Goal: Navigation & Orientation: Find specific page/section

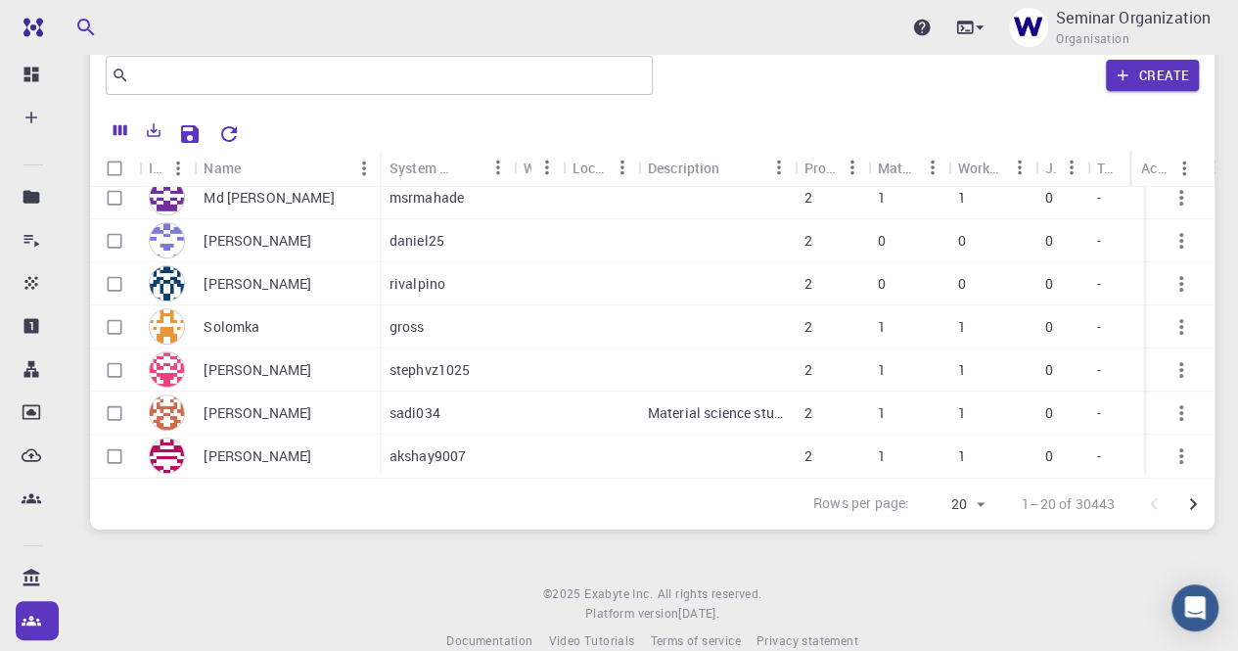
scroll to position [98, 0]
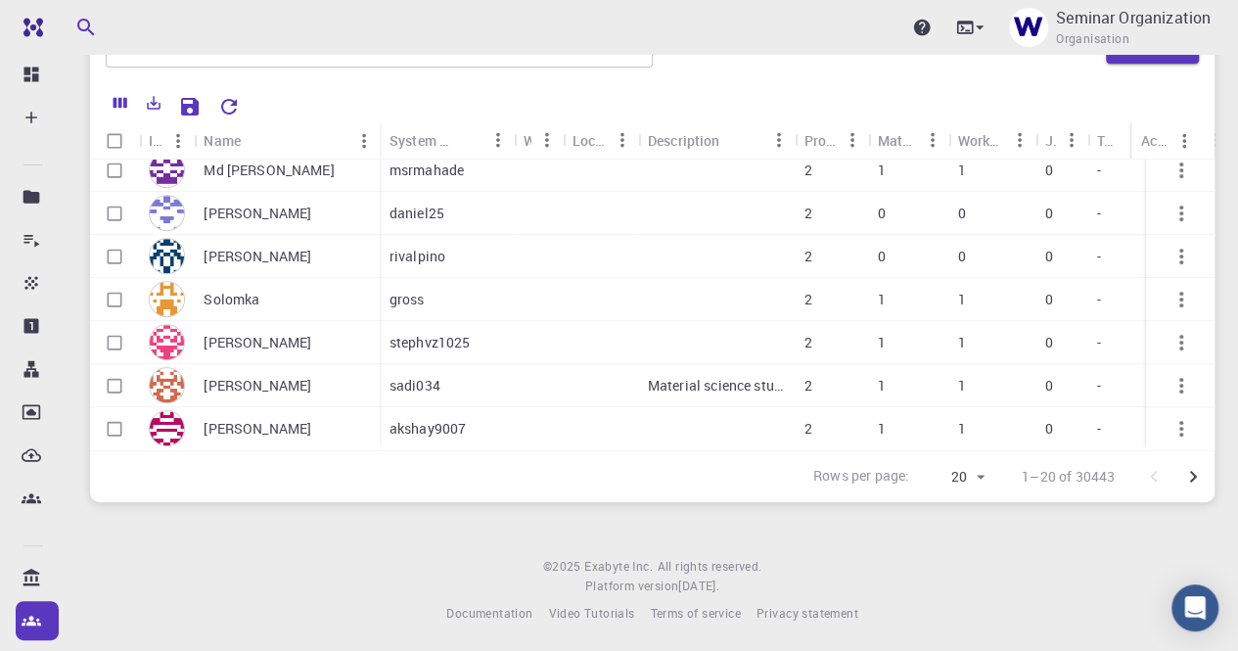
click at [1194, 475] on icon "Go to next page" at bounding box center [1193, 477] width 7 height 12
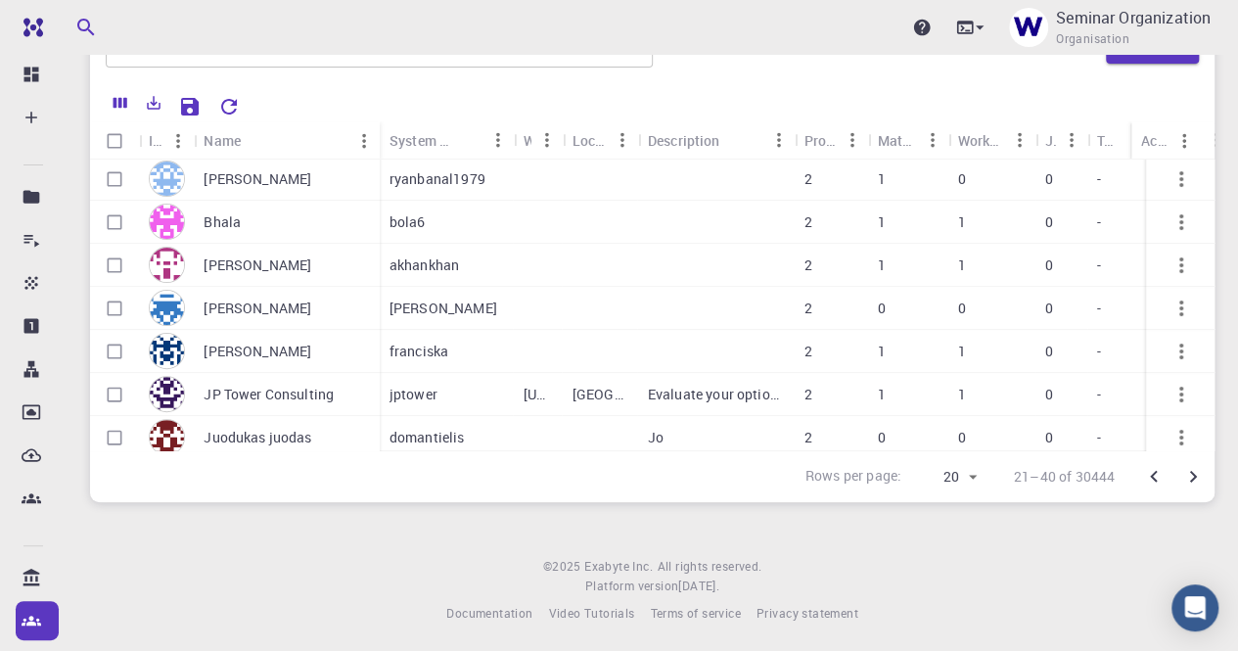
scroll to position [294, 0]
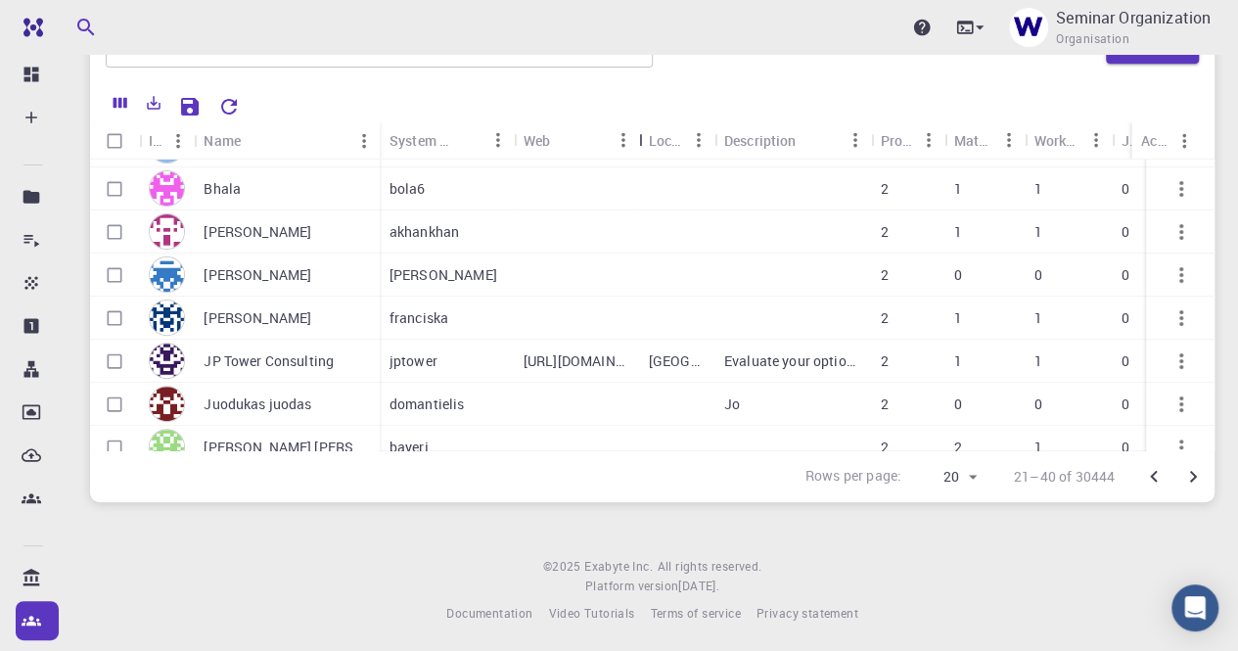
drag, startPoint x: 568, startPoint y: 139, endPoint x: 731, endPoint y: 126, distance: 163.9
click at [629, 206] on div "Icon Name System Name Web Location Description Projects Materials Workflows Job…" at bounding box center [652, 285] width 1124 height 329
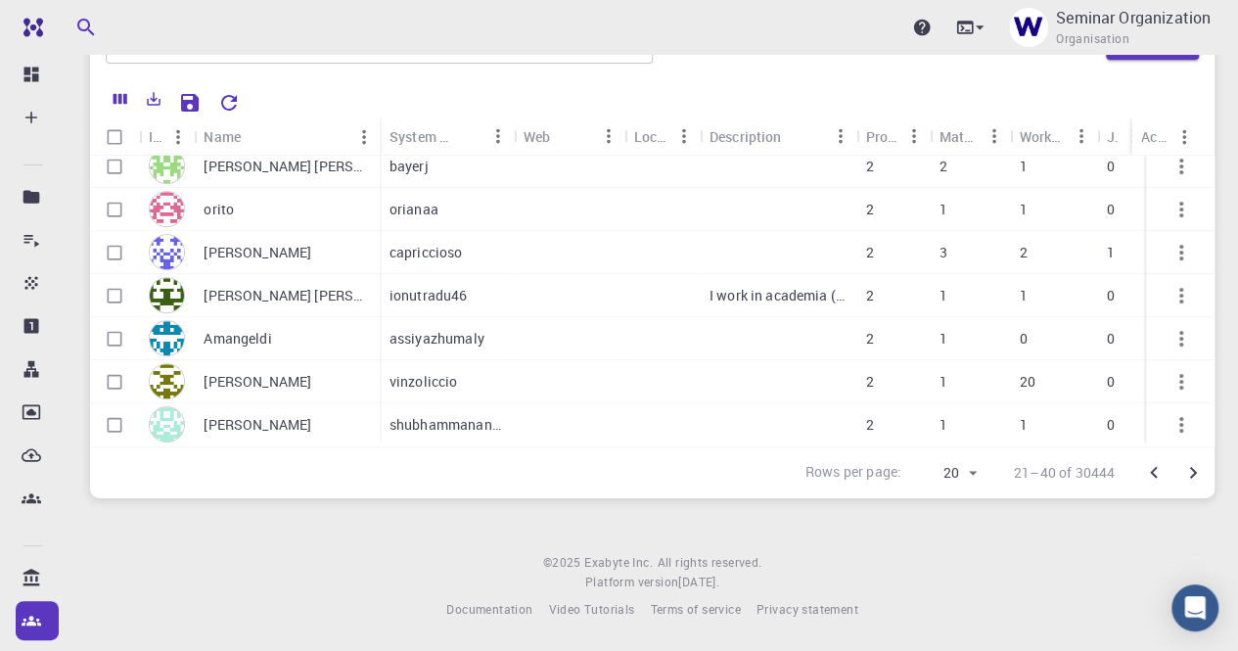
scroll to position [103, 0]
click at [1200, 479] on icon "Go to next page" at bounding box center [1192, 472] width 23 height 23
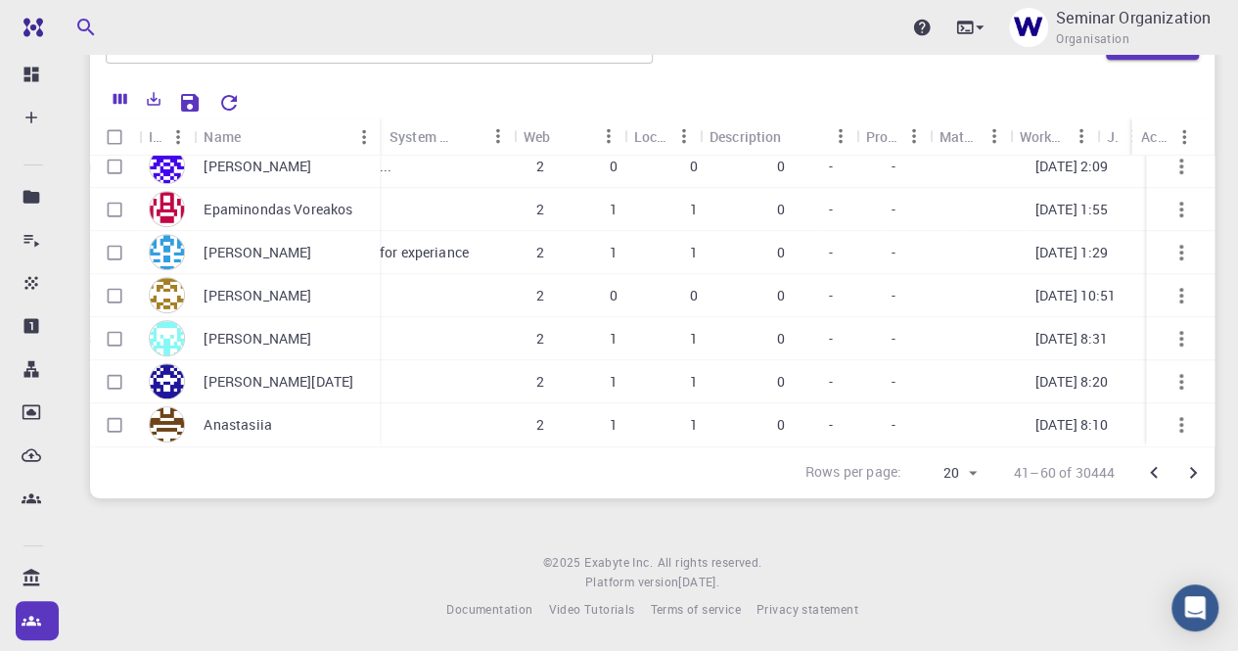
scroll to position [585, 0]
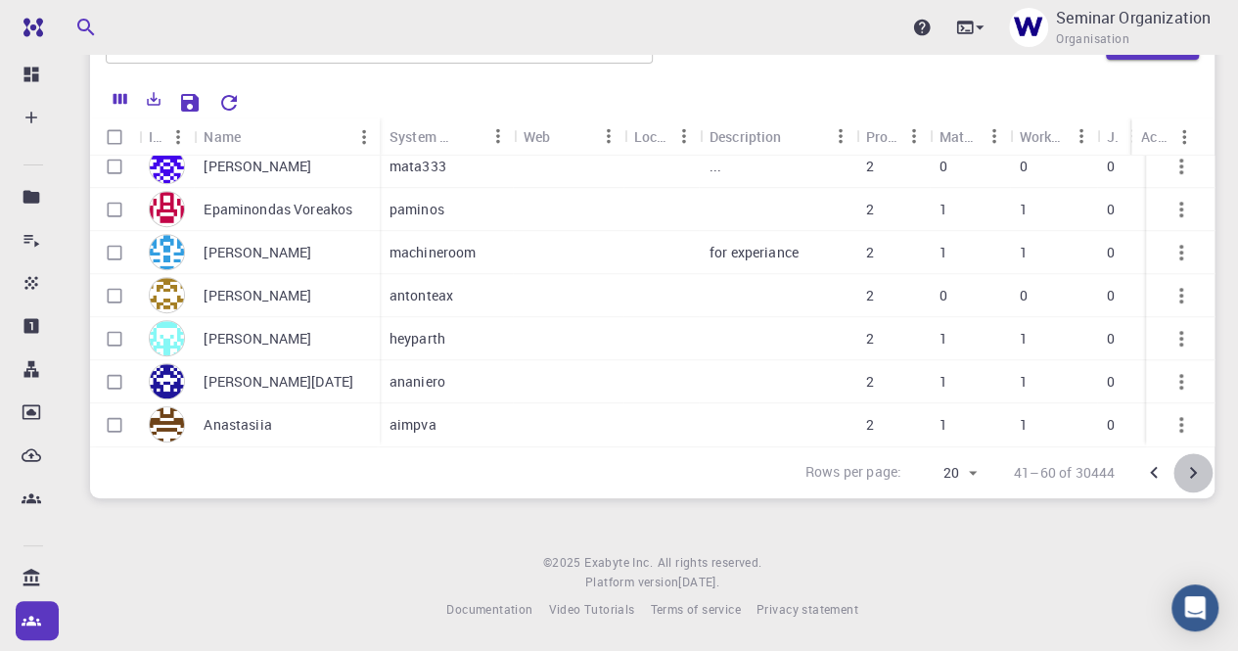
click at [1194, 475] on icon "Go to next page" at bounding box center [1192, 472] width 23 height 23
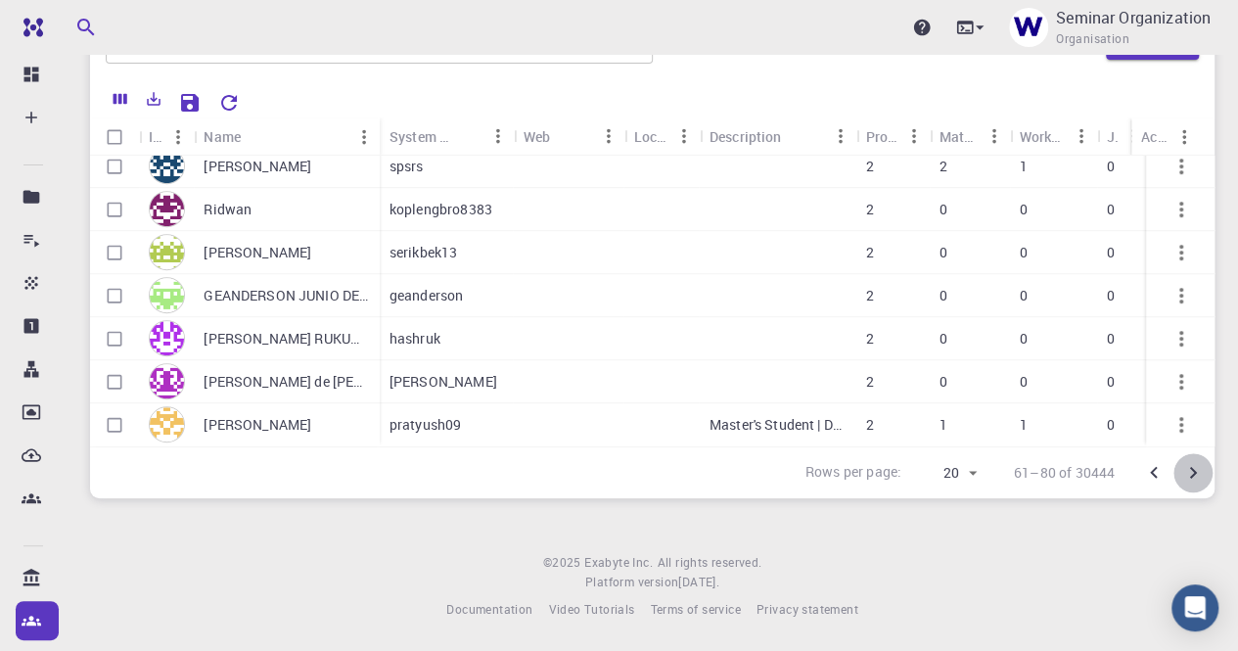
click at [1198, 480] on icon "Go to next page" at bounding box center [1192, 472] width 23 height 23
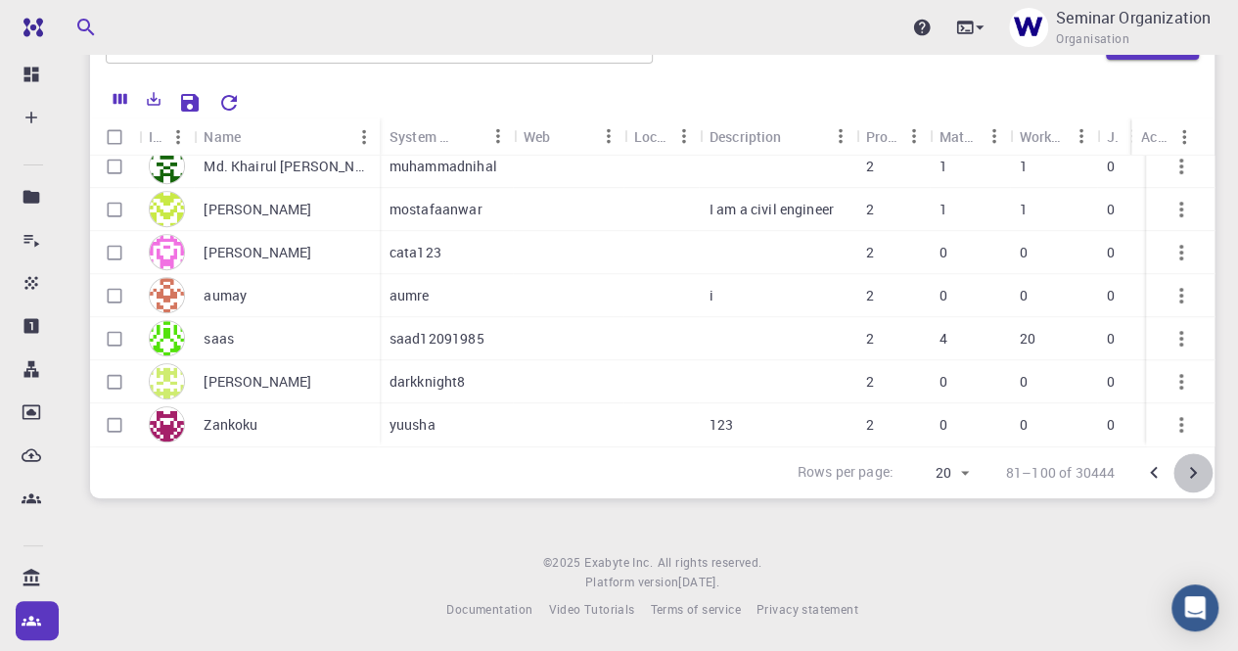
click at [1195, 471] on icon "Go to next page" at bounding box center [1193, 473] width 7 height 12
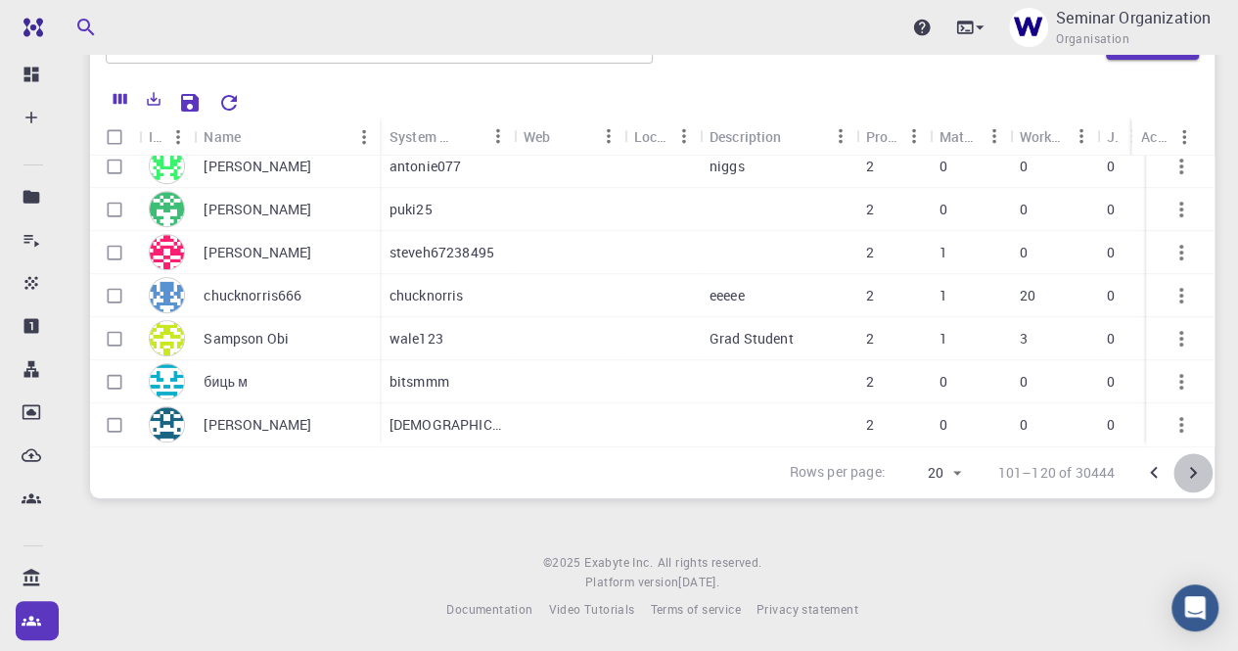
click at [1195, 474] on icon "Go to next page" at bounding box center [1192, 472] width 23 height 23
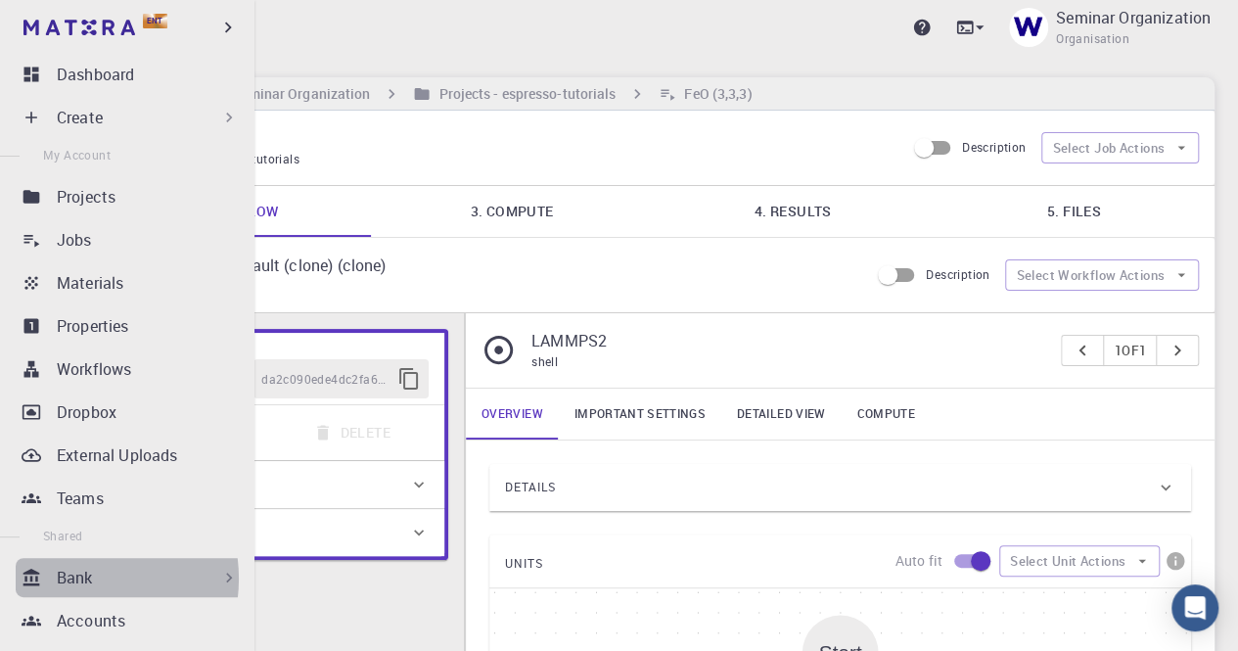
click at [70, 578] on p "Bank" at bounding box center [75, 577] width 36 height 23
click at [99, 571] on div "Bank" at bounding box center [148, 577] width 182 height 23
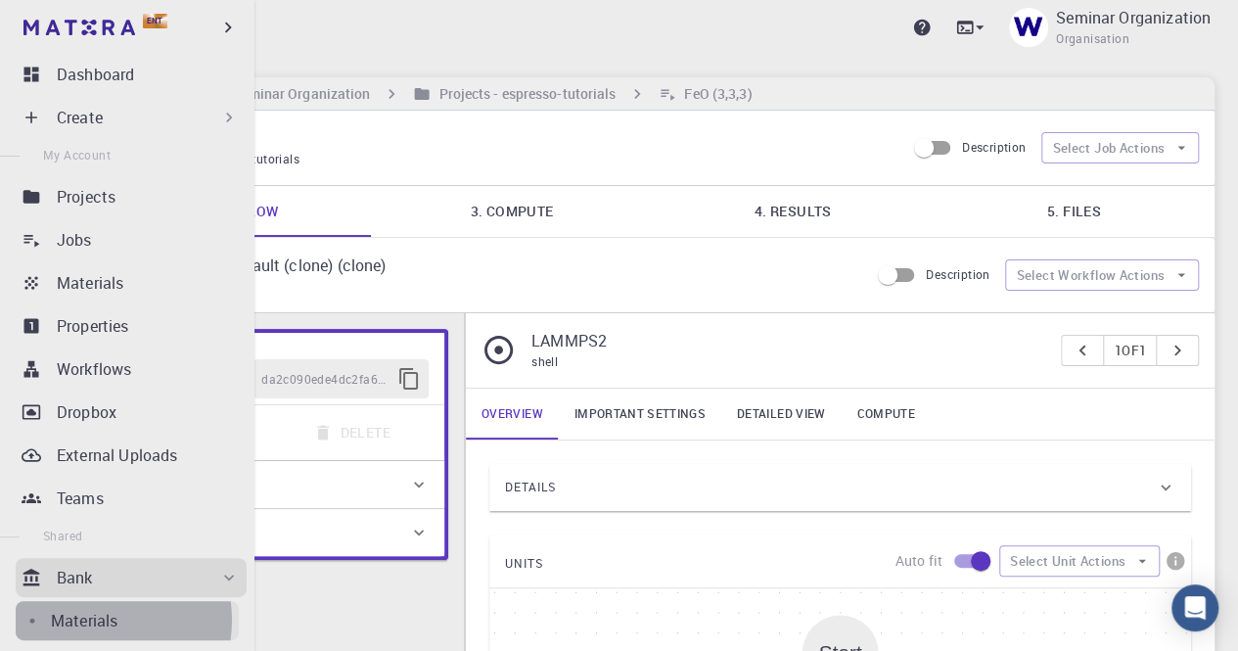
click at [96, 619] on p "Materials" at bounding box center [84, 620] width 67 height 23
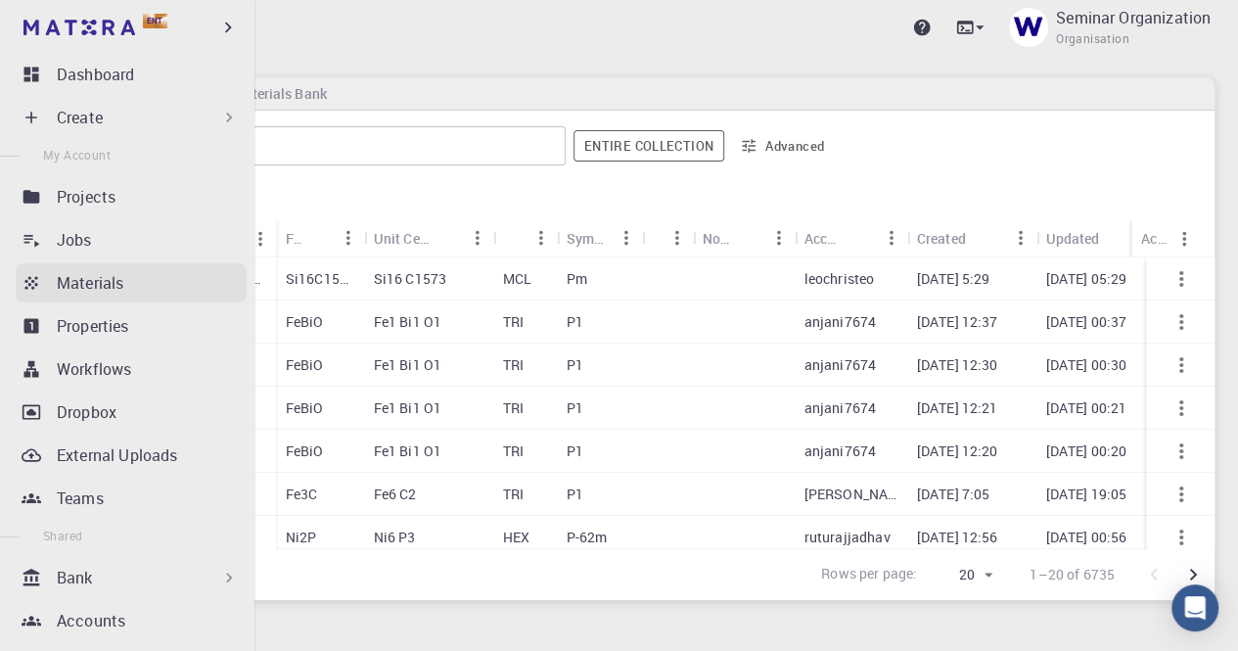
click at [89, 277] on p "Materials" at bounding box center [90, 282] width 67 height 23
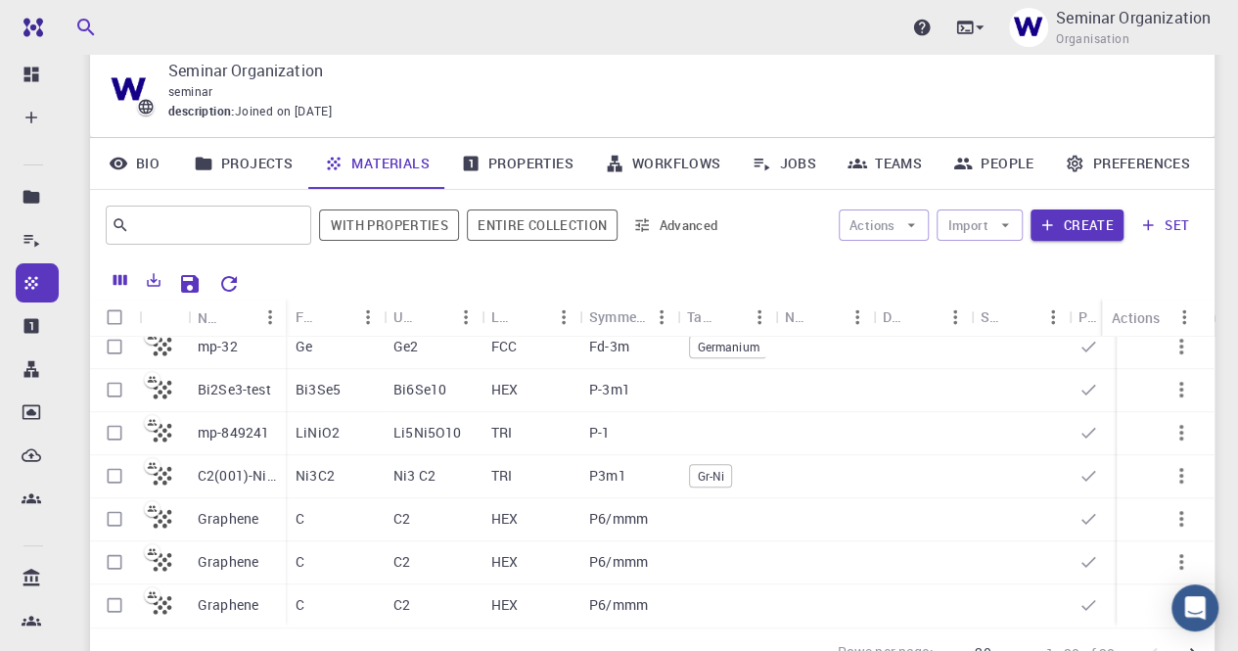
scroll to position [40, 0]
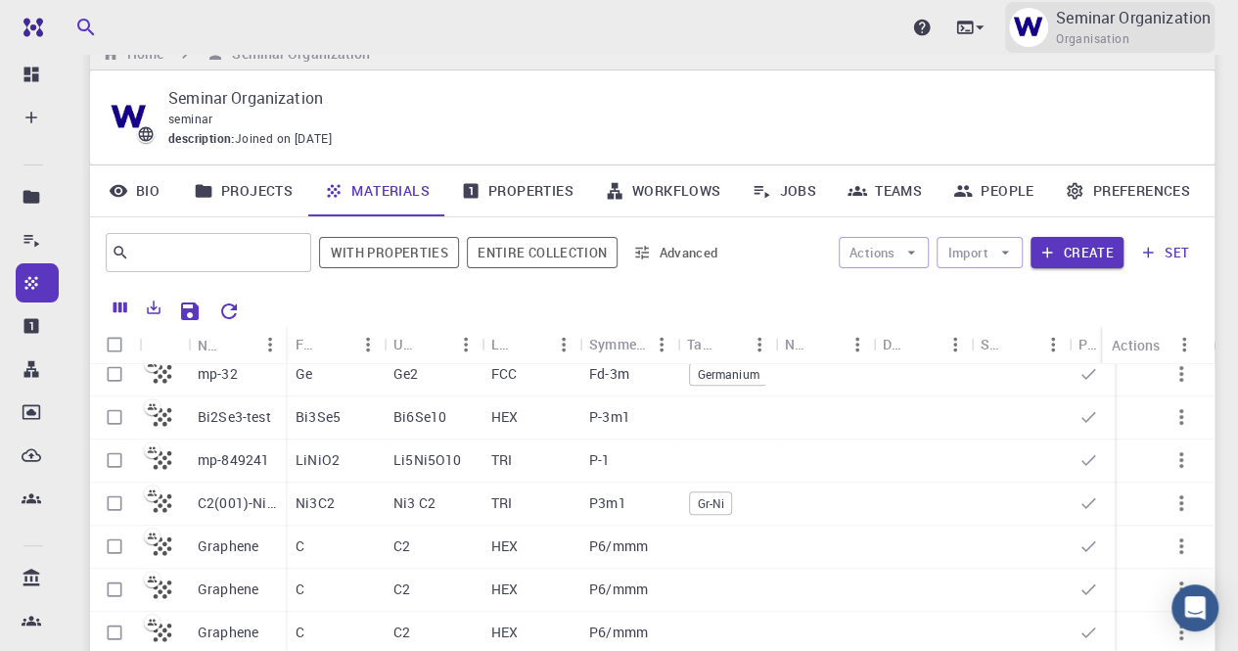
click at [1128, 30] on div "Seminar Organization Organisation" at bounding box center [1133, 27] width 155 height 43
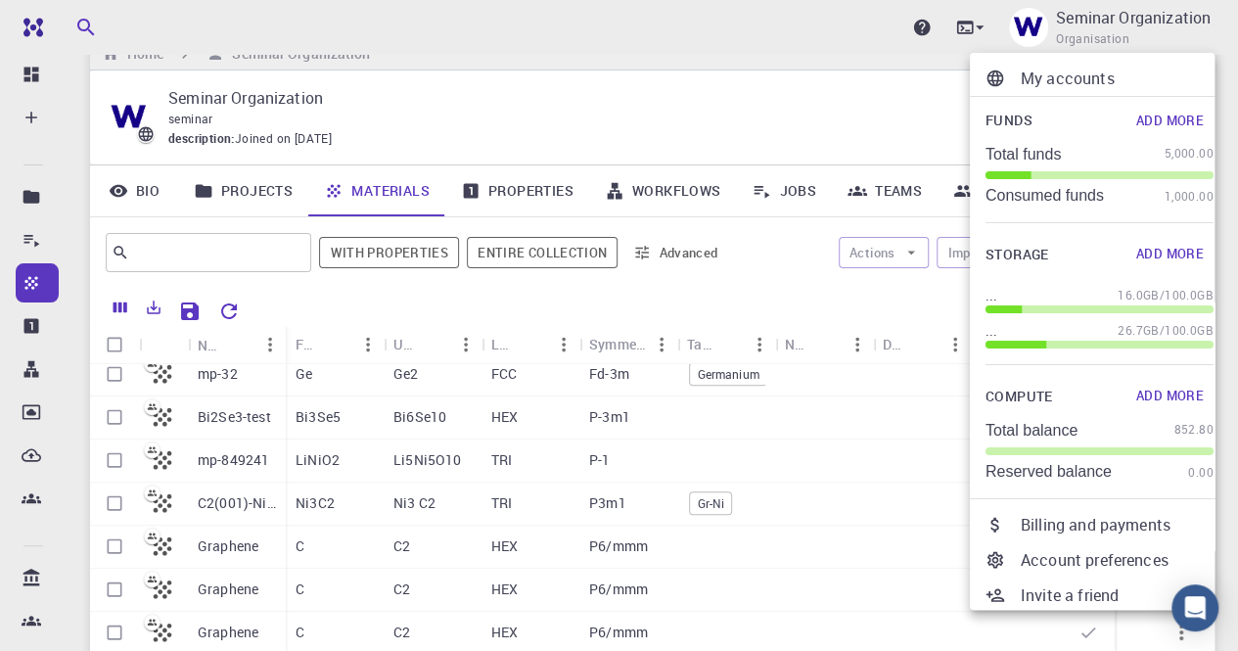
click at [1127, 28] on div at bounding box center [619, 325] width 1238 height 651
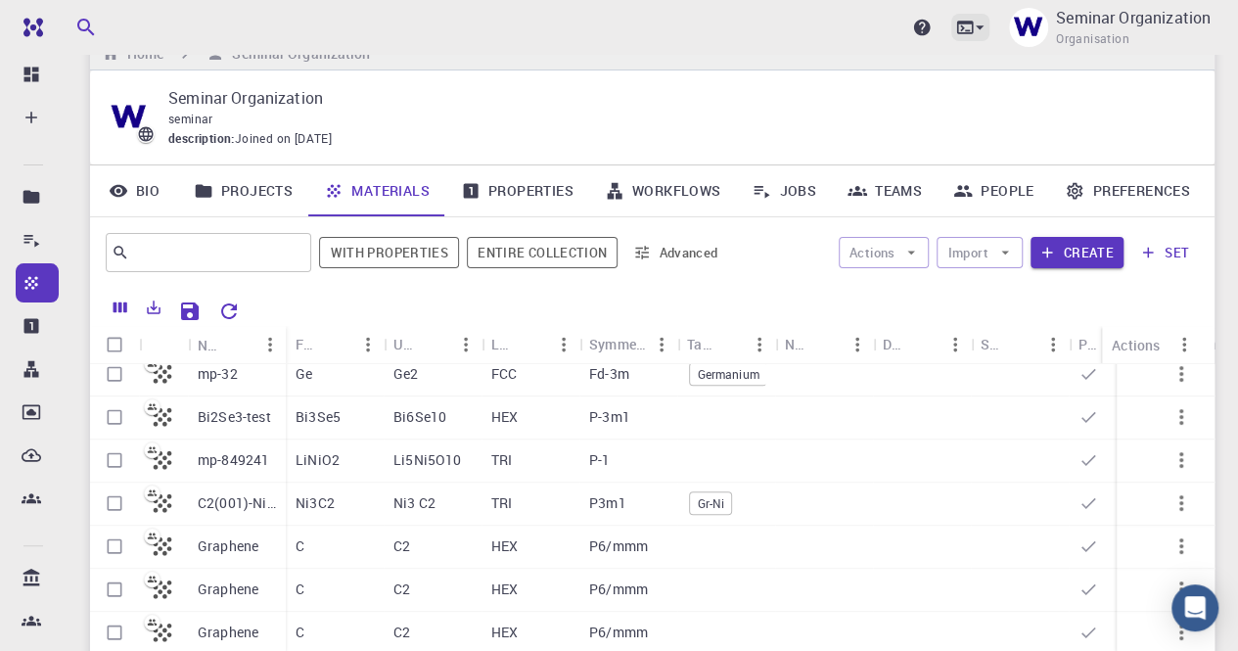
click at [979, 24] on icon at bounding box center [980, 28] width 20 height 20
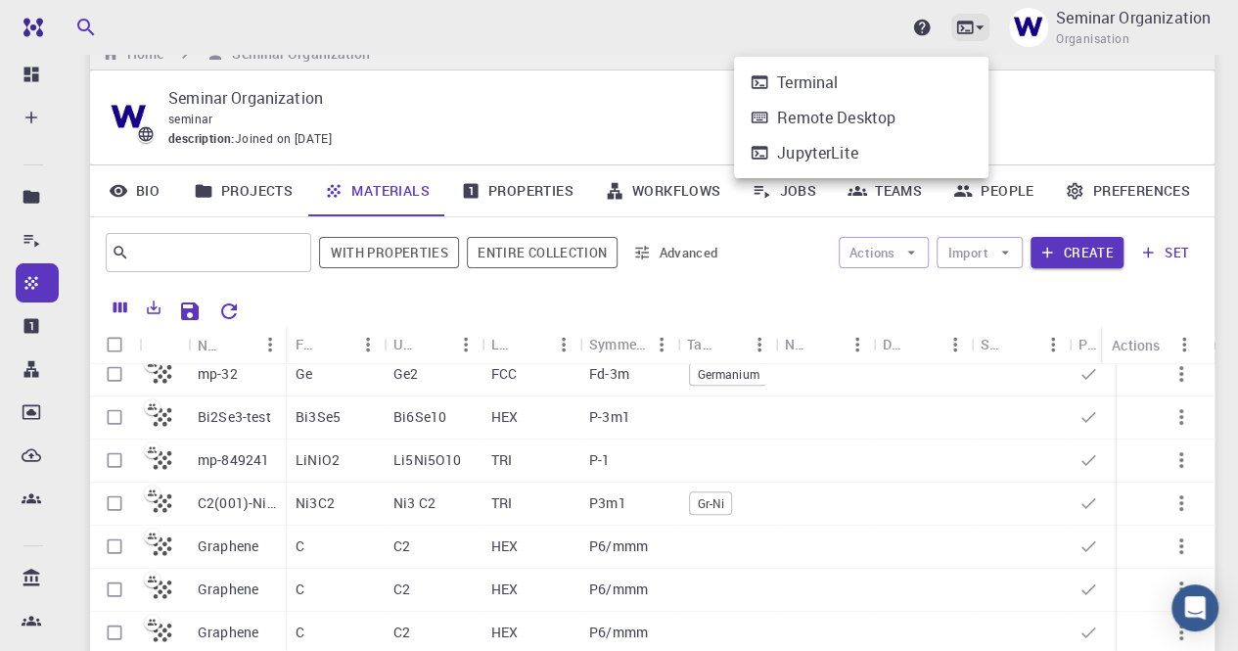
click at [979, 24] on div at bounding box center [619, 325] width 1238 height 651
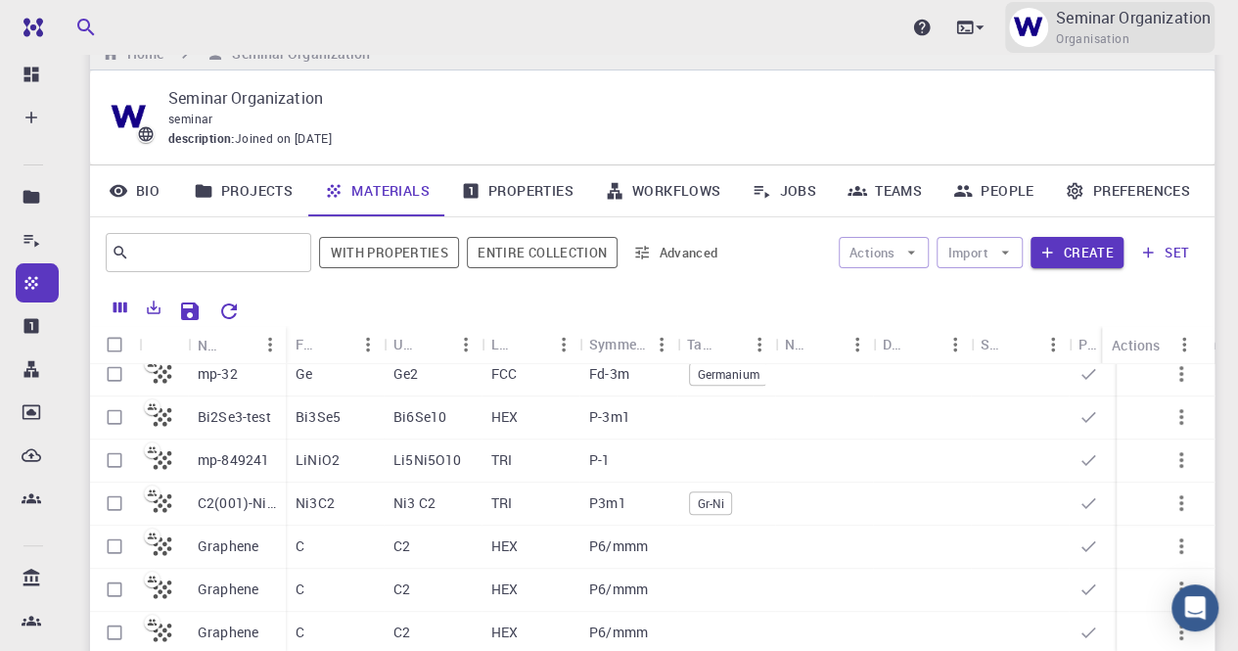
click at [1072, 29] on span "Organisation" at bounding box center [1092, 39] width 73 height 20
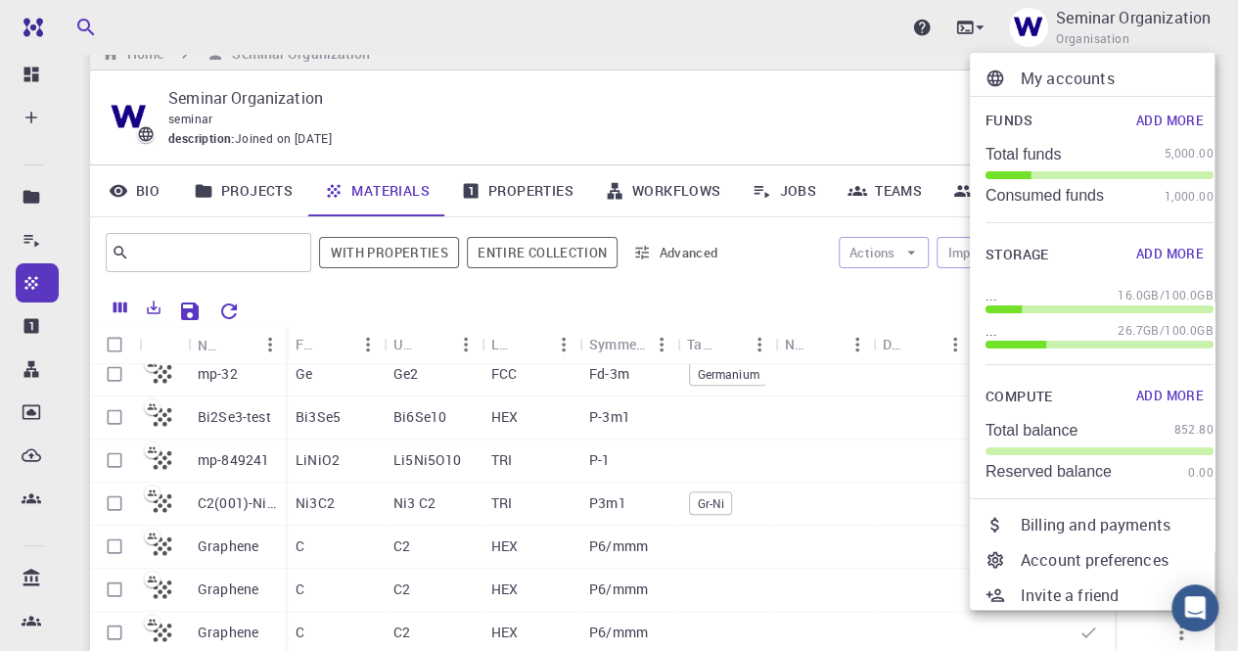
click at [215, 89] on div at bounding box center [619, 325] width 1238 height 651
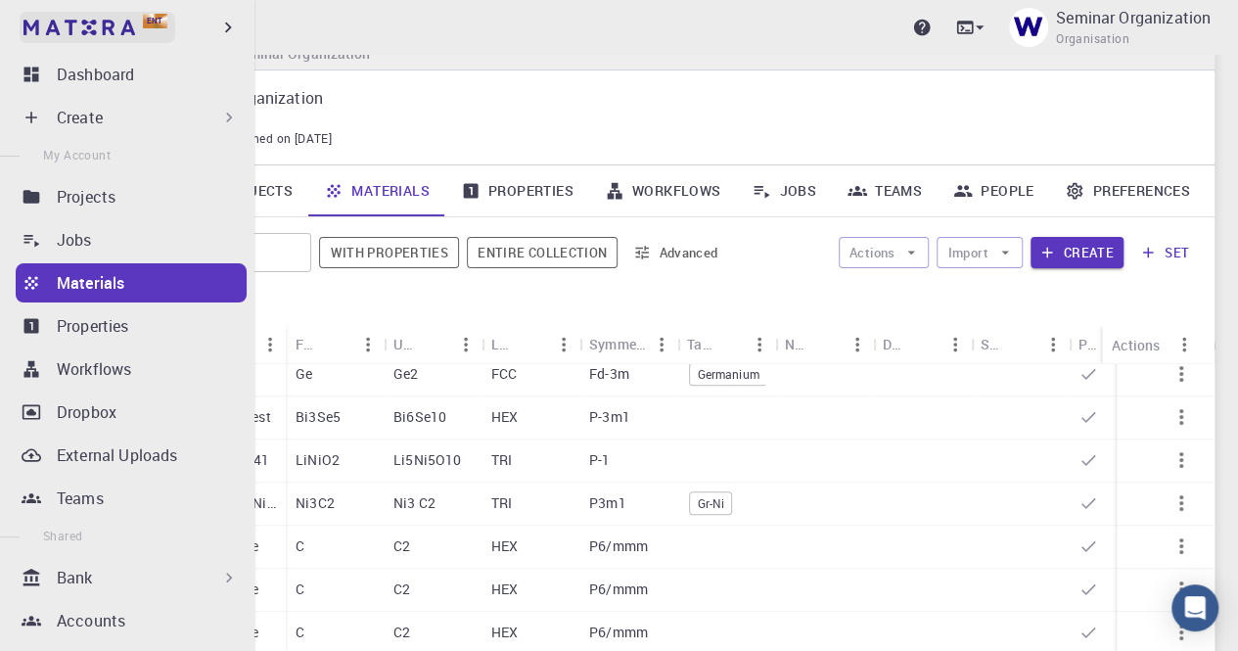
click at [77, 28] on img at bounding box center [79, 28] width 112 height 16
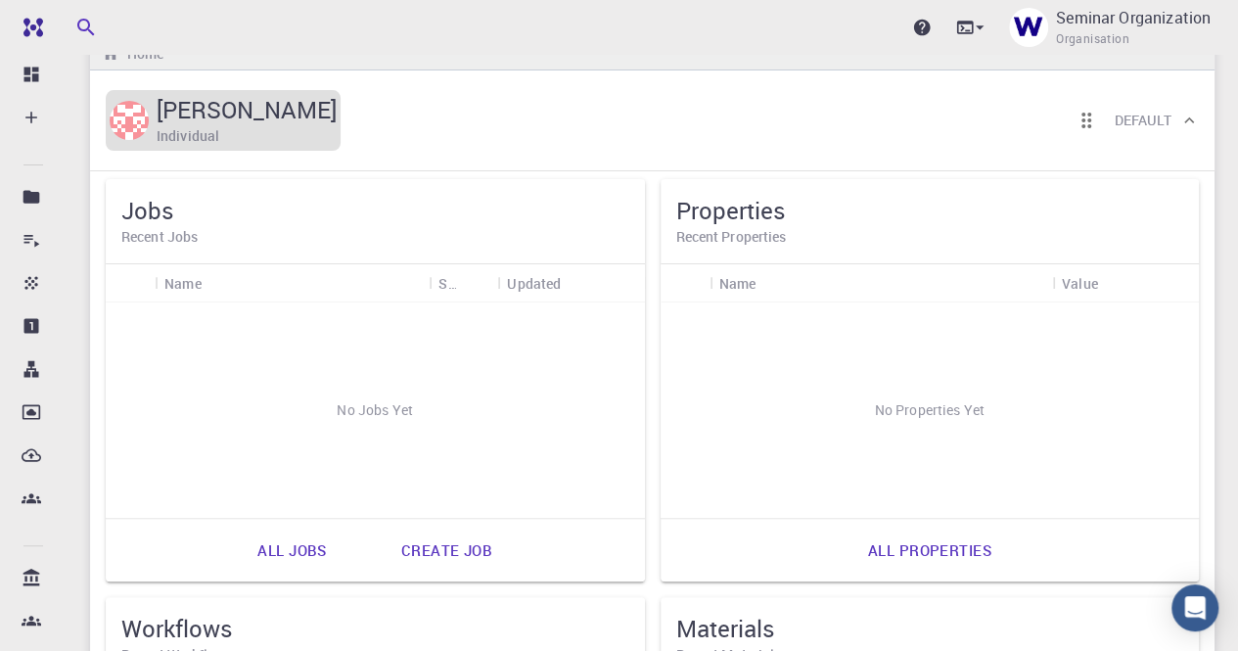
click at [234, 123] on h5 "JD Francois" at bounding box center [247, 109] width 180 height 31
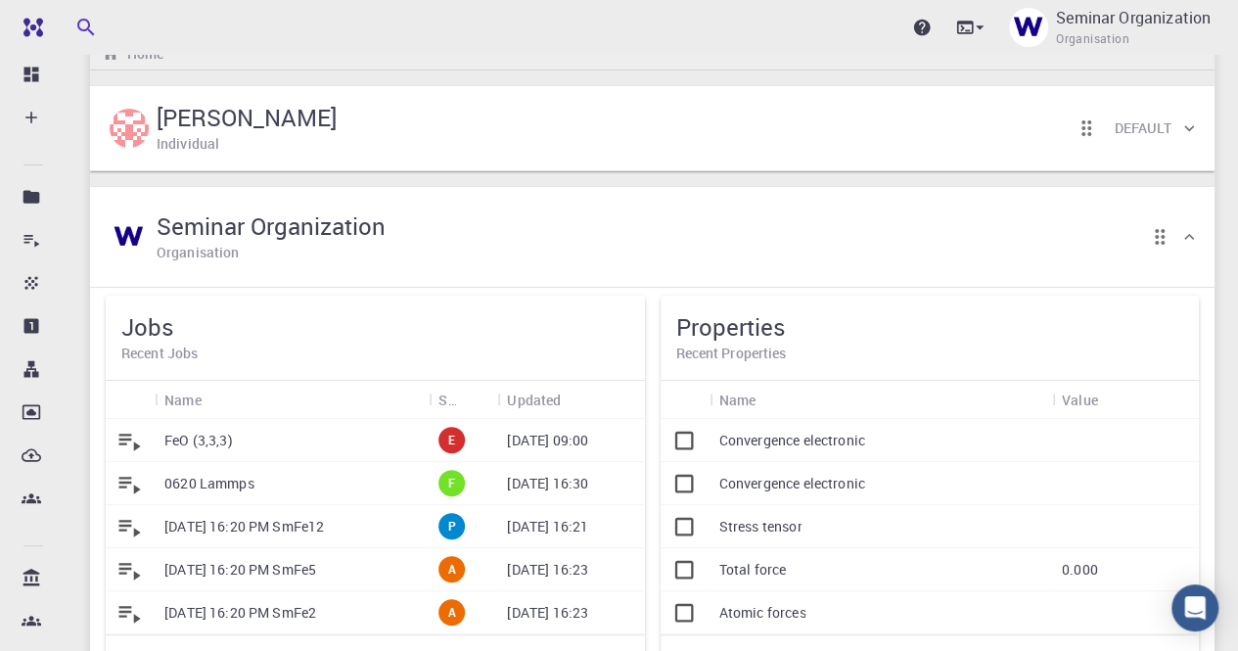
click at [1163, 120] on h6 "Default" at bounding box center [1143, 128] width 58 height 22
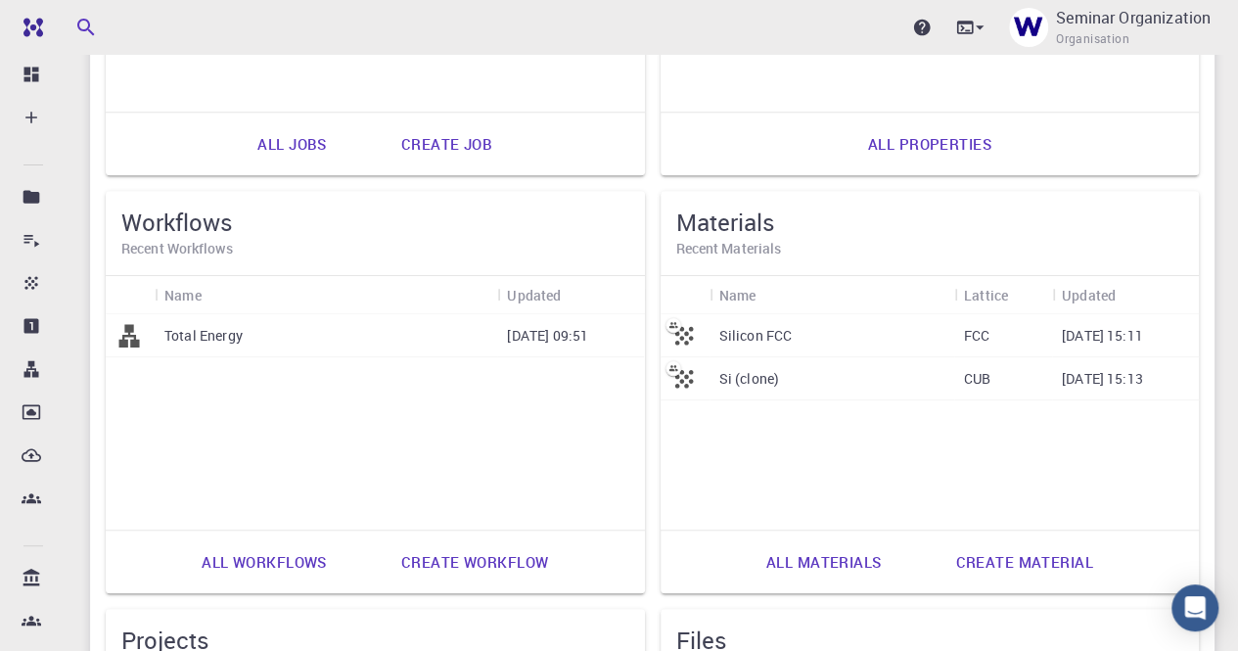
scroll to position [529, 0]
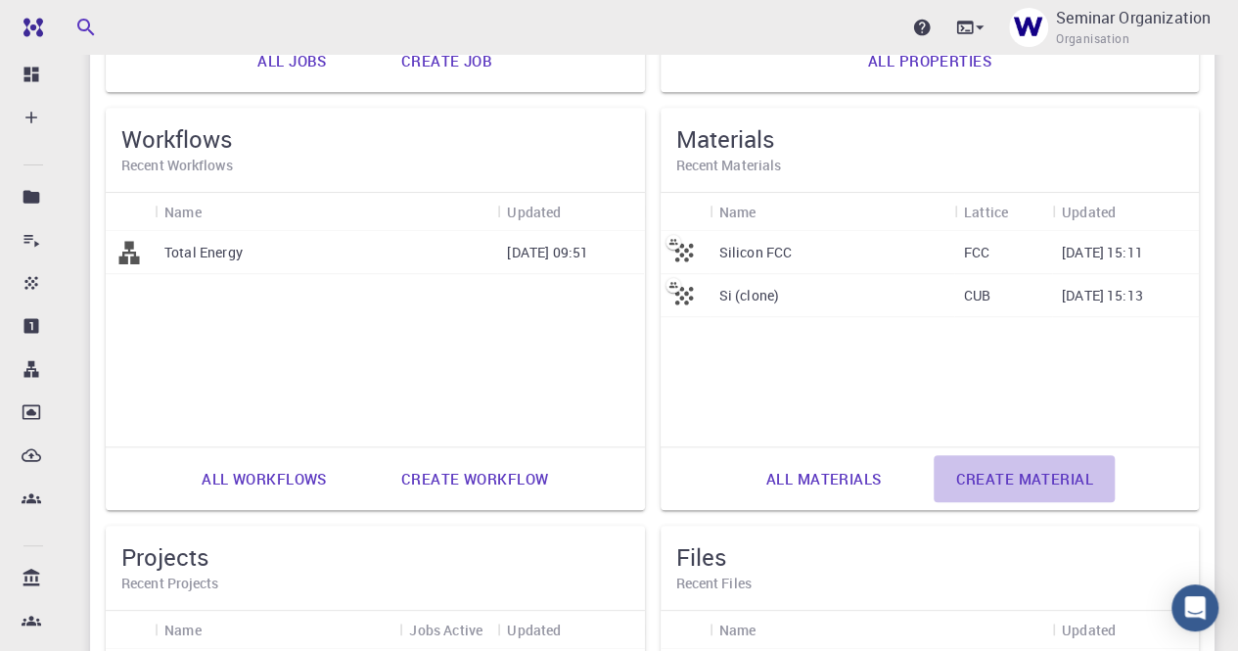
click at [1049, 478] on link "Create material" at bounding box center [1024, 478] width 180 height 47
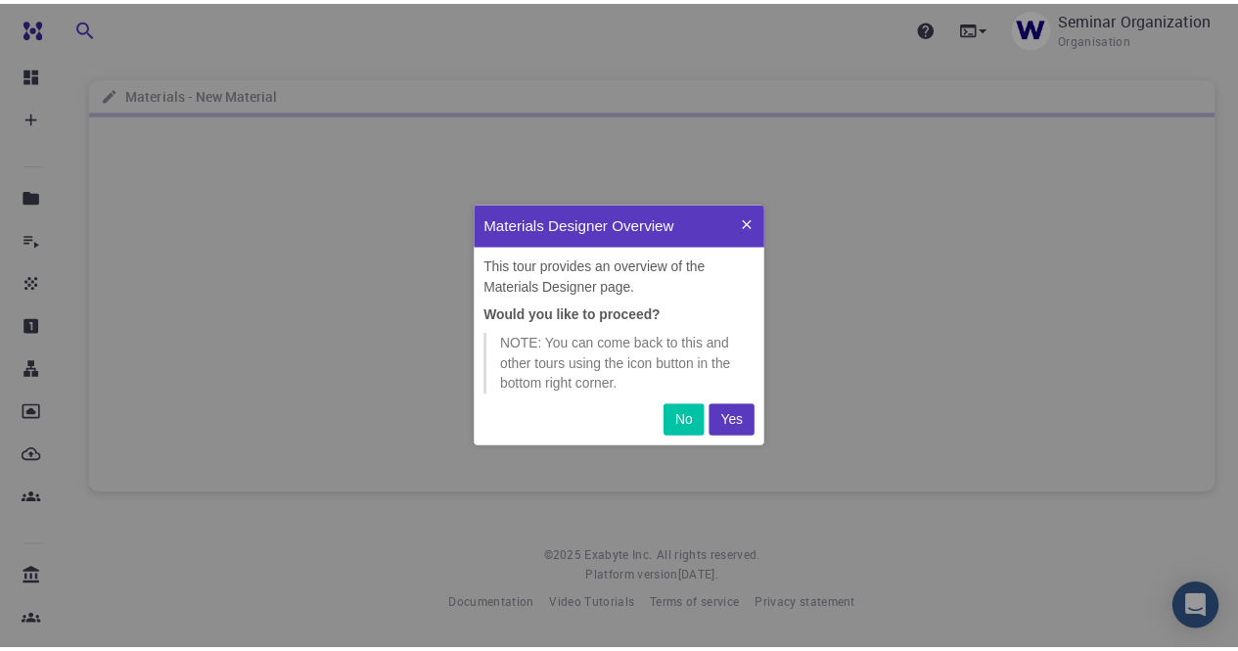
scroll to position [227, 278]
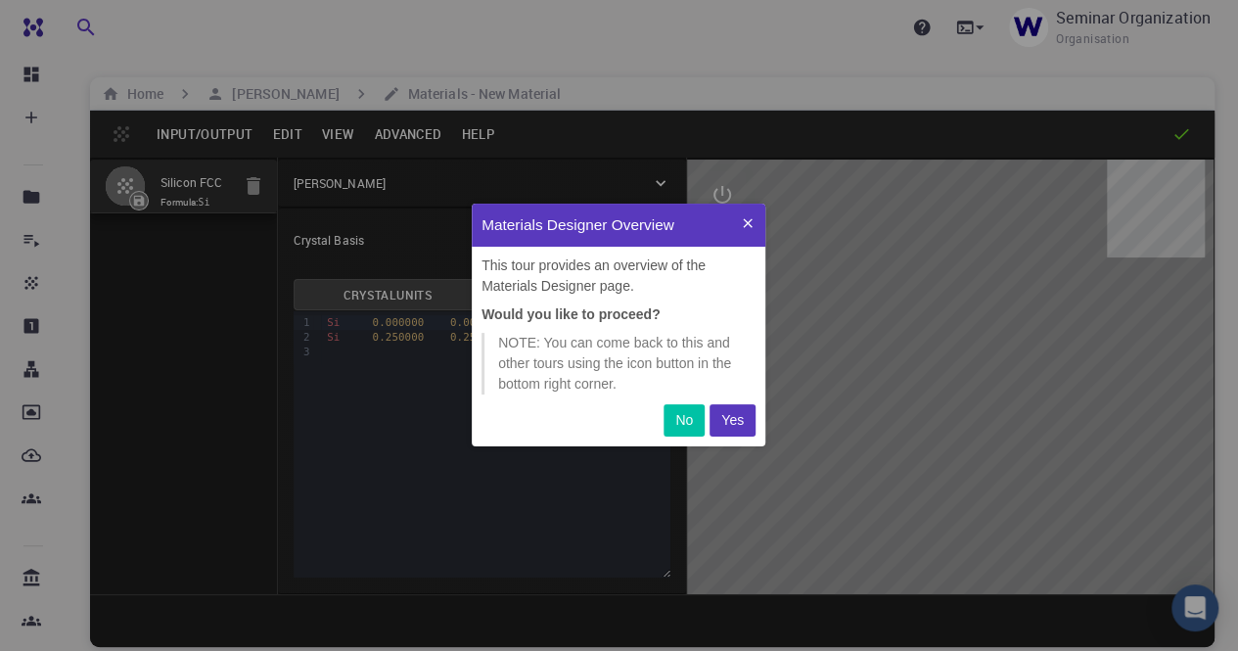
click at [687, 424] on p "No" at bounding box center [684, 420] width 18 height 21
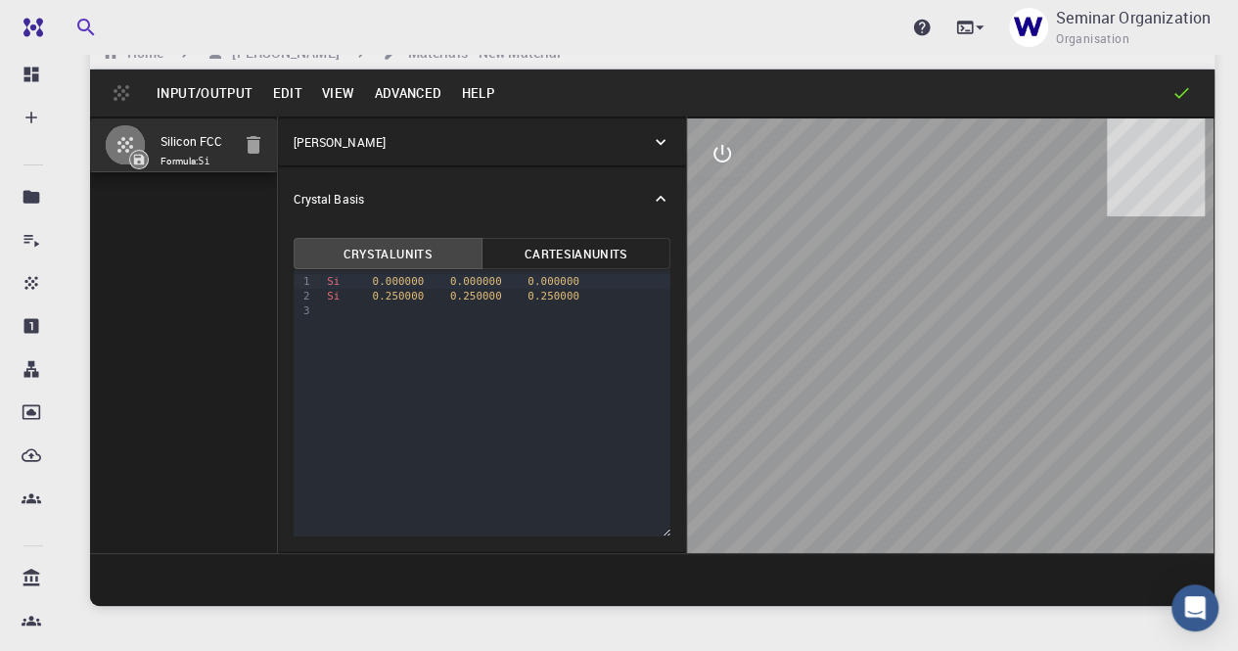
scroll to position [0, 0]
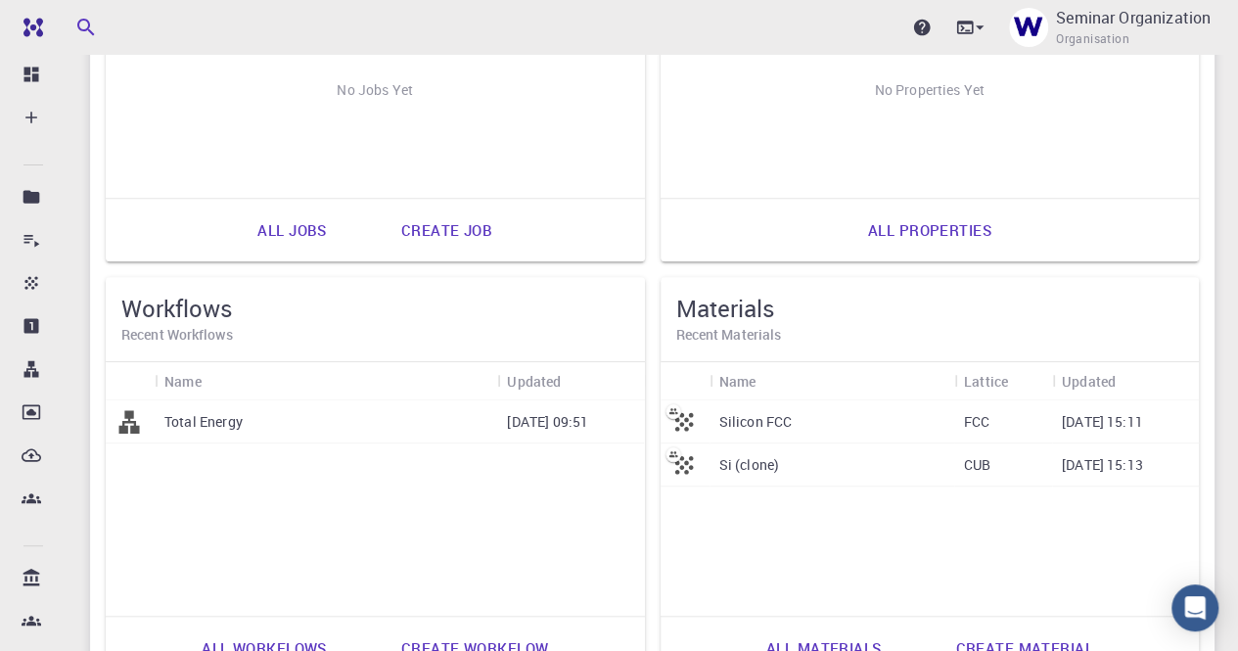
scroll to position [443, 0]
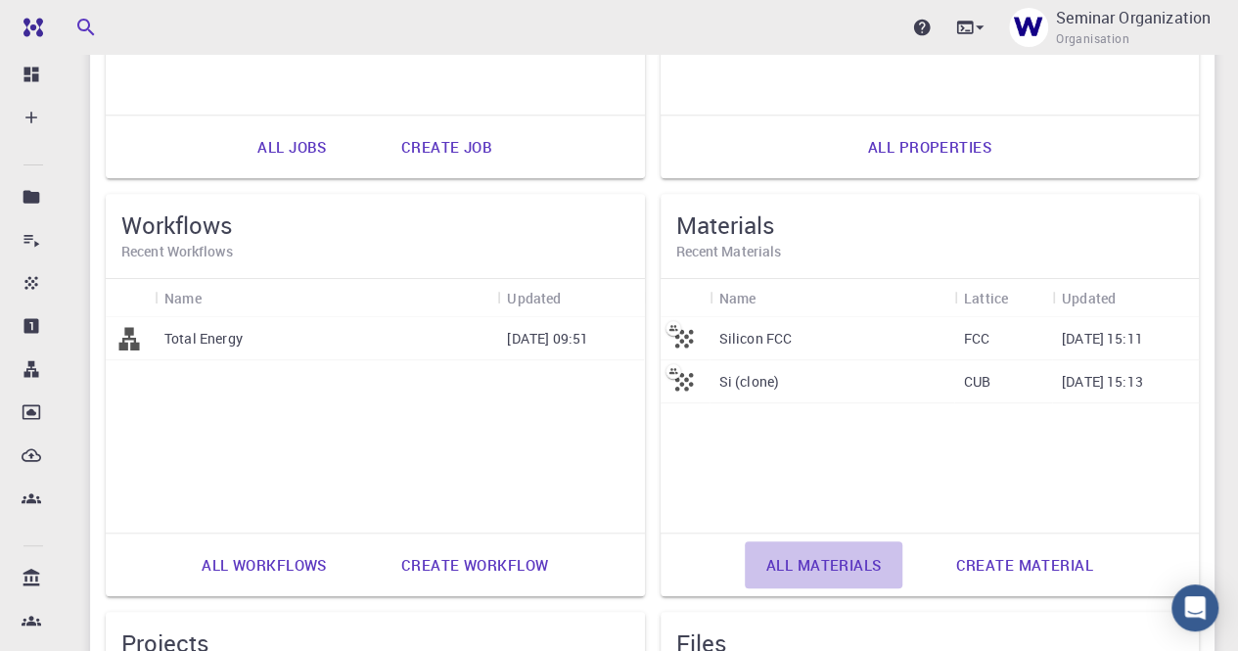
click at [840, 565] on link "All materials" at bounding box center [824, 564] width 159 height 47
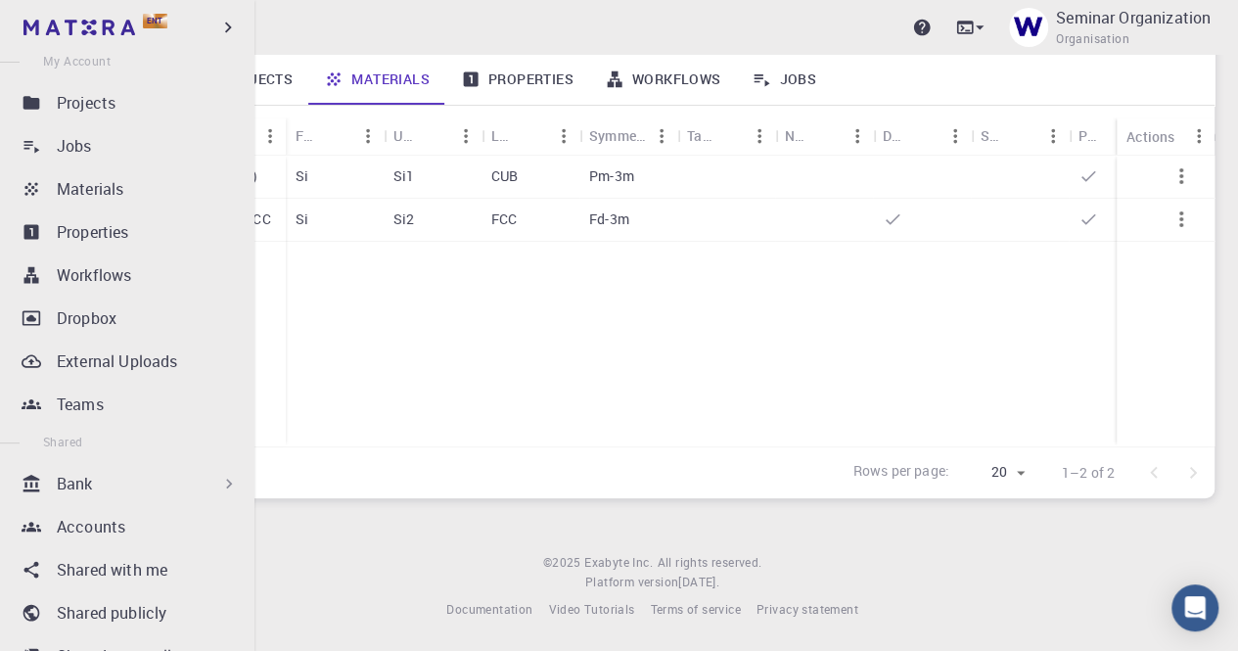
scroll to position [366, 0]
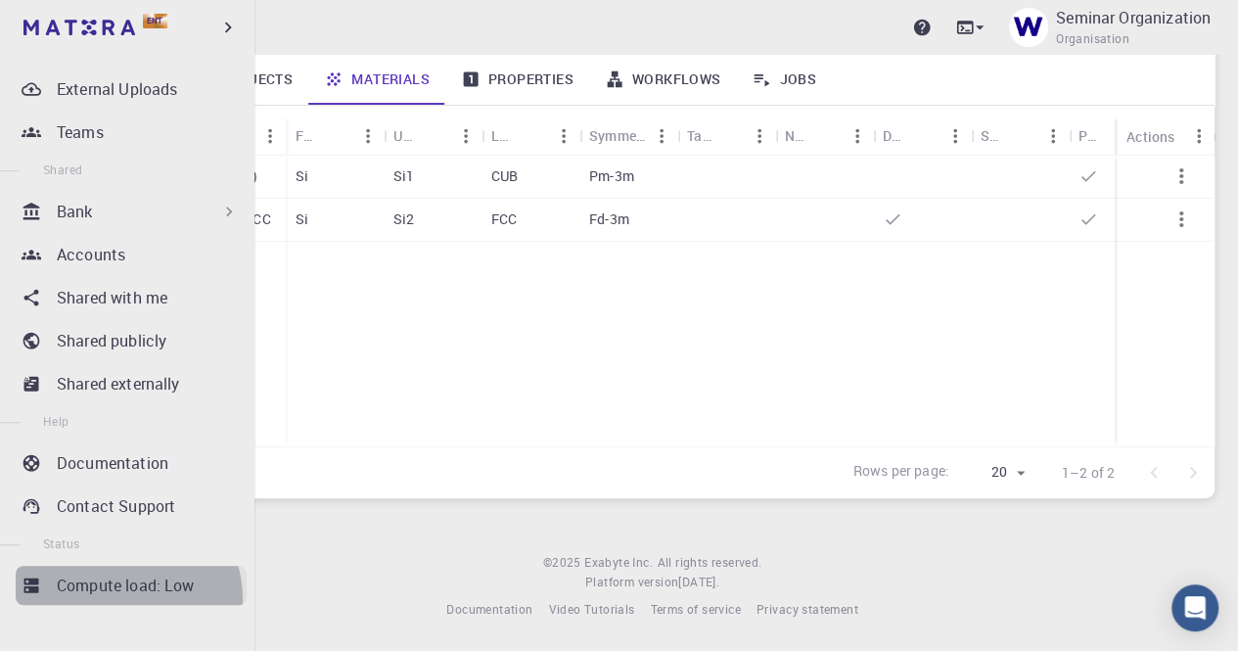
click at [119, 598] on link "Compute load: Low" at bounding box center [131, 585] width 231 height 39
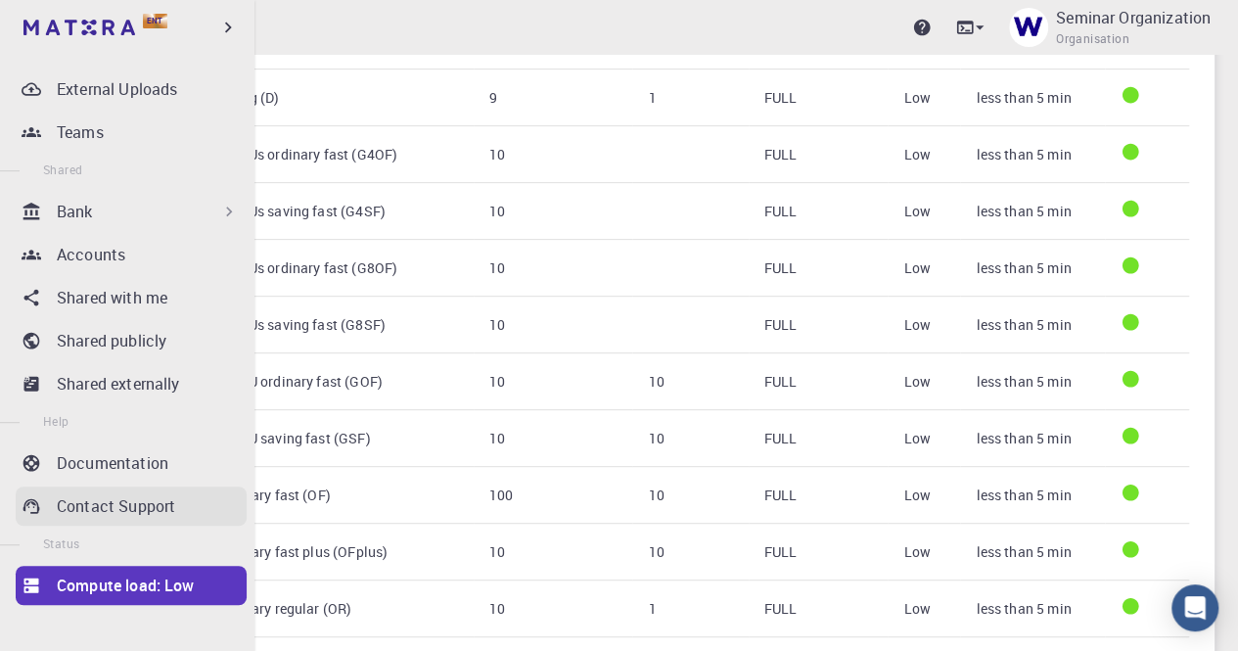
scroll to position [685, 0]
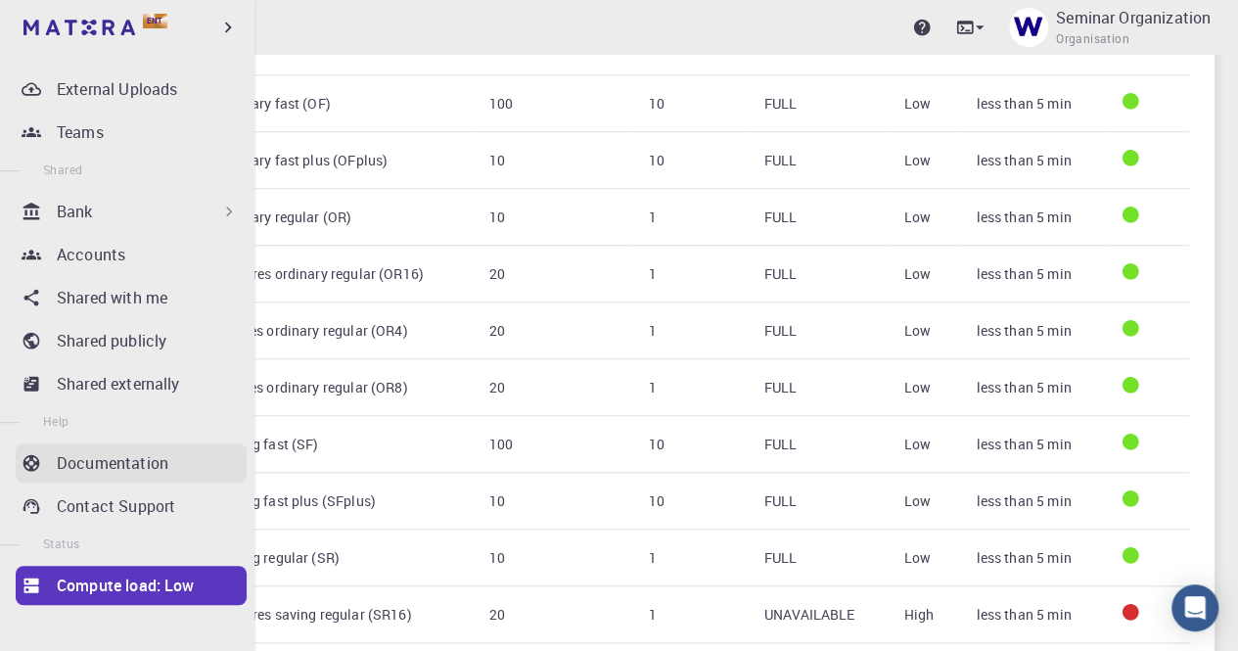
click at [130, 460] on p "Documentation" at bounding box center [113, 462] width 112 height 23
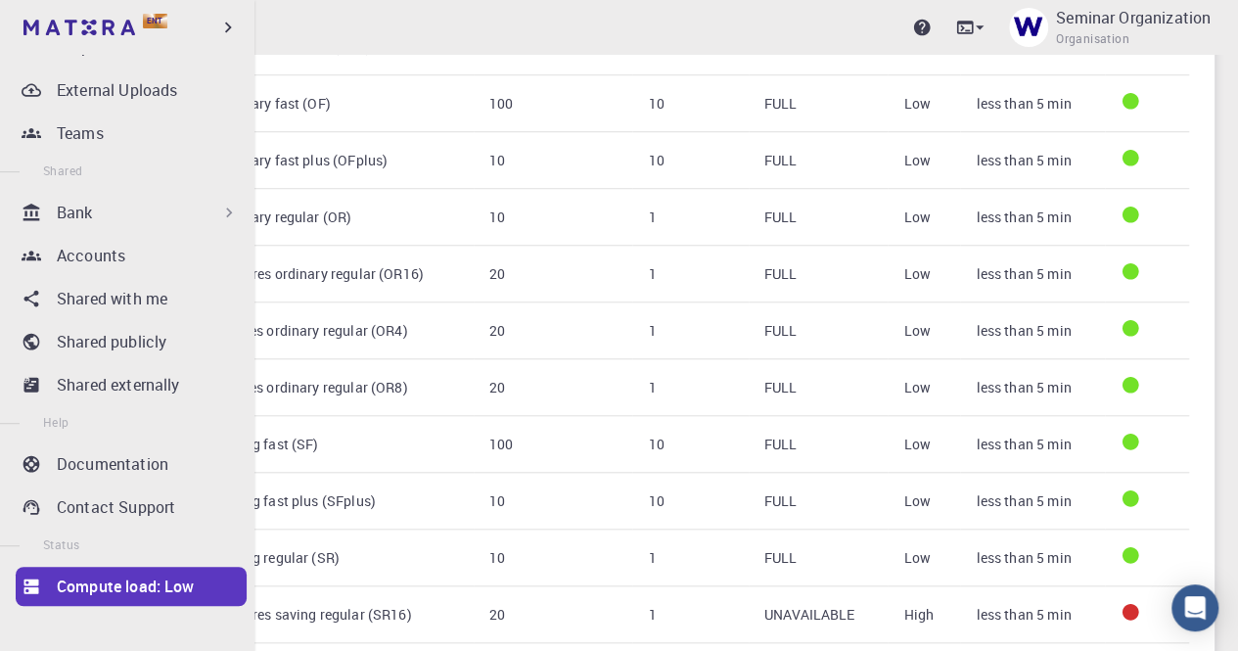
scroll to position [366, 0]
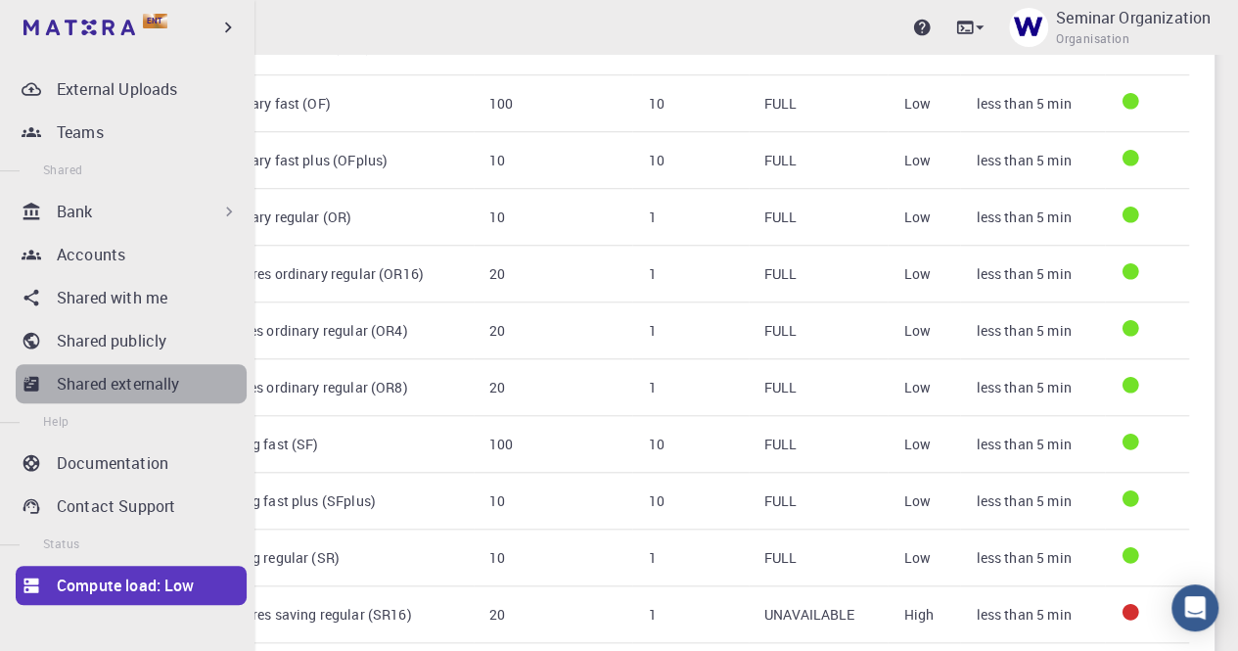
click at [141, 385] on p "Shared externally" at bounding box center [118, 383] width 123 height 23
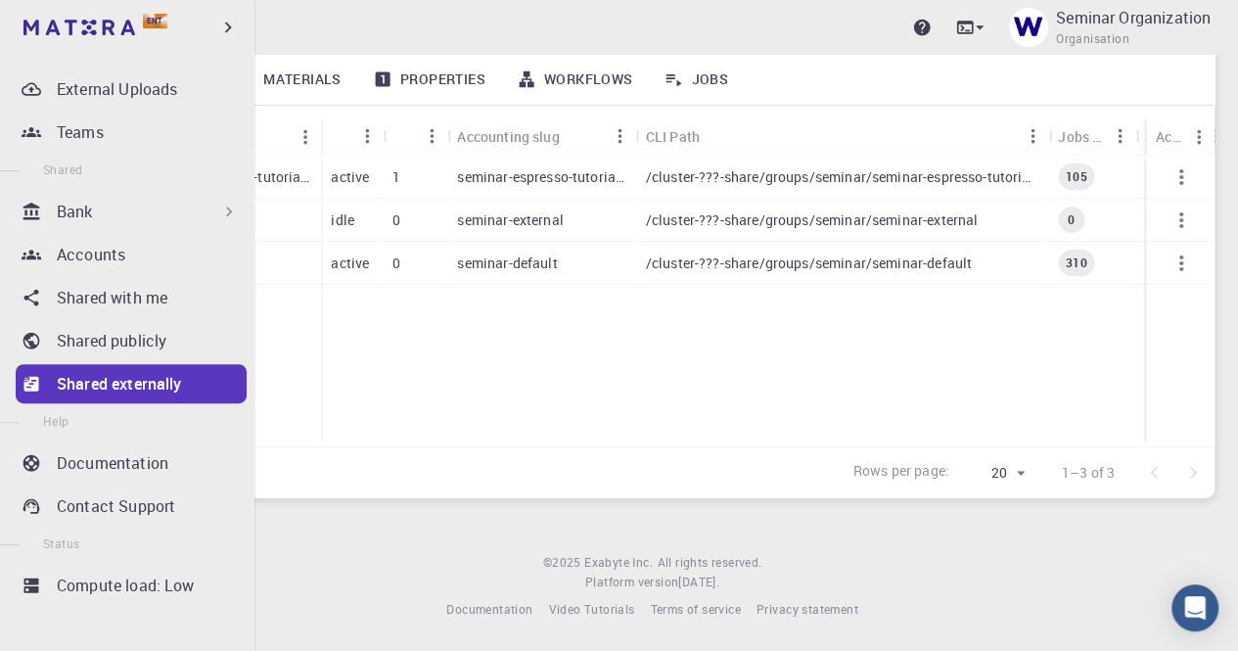
scroll to position [229, 0]
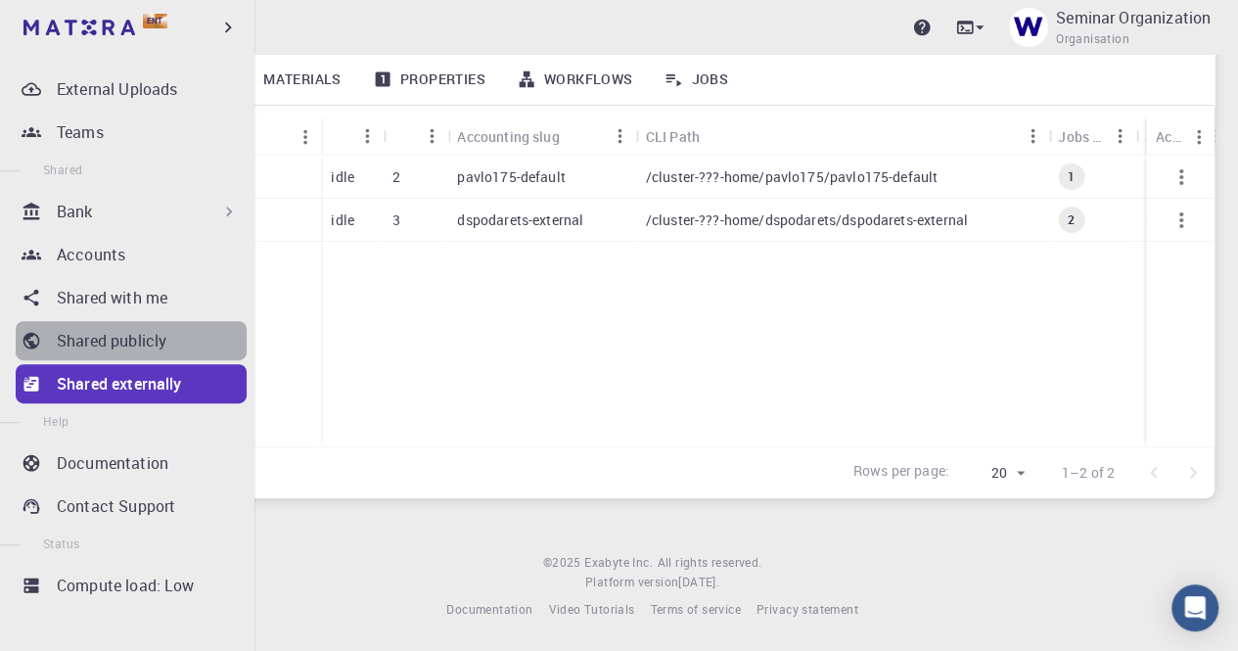
click at [133, 329] on p "Shared publicly" at bounding box center [112, 340] width 110 height 23
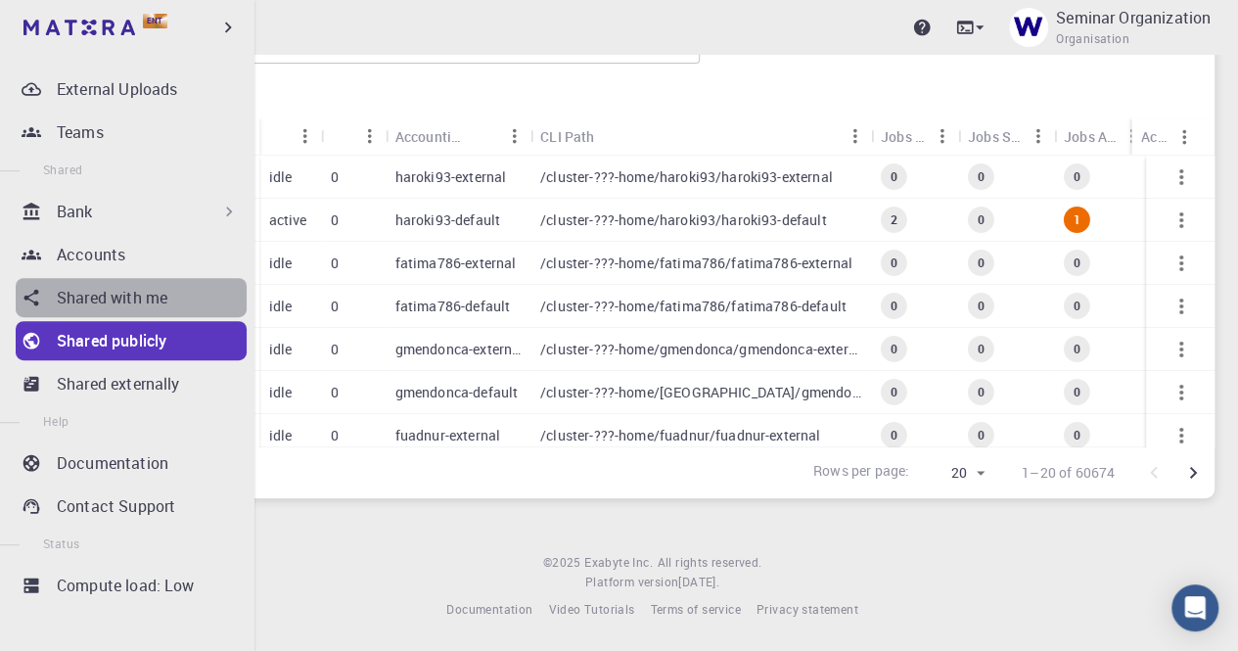
click at [131, 288] on p "Shared with me" at bounding box center [112, 297] width 111 height 23
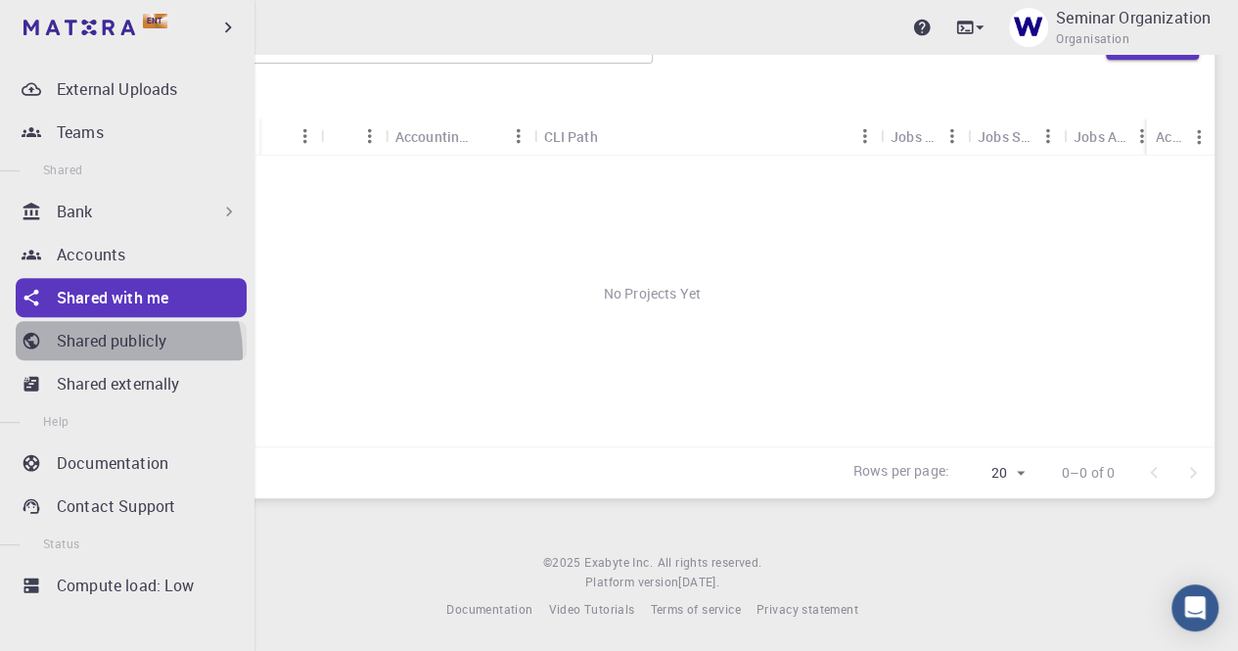
click at [116, 352] on link "Shared publicly" at bounding box center [131, 340] width 231 height 39
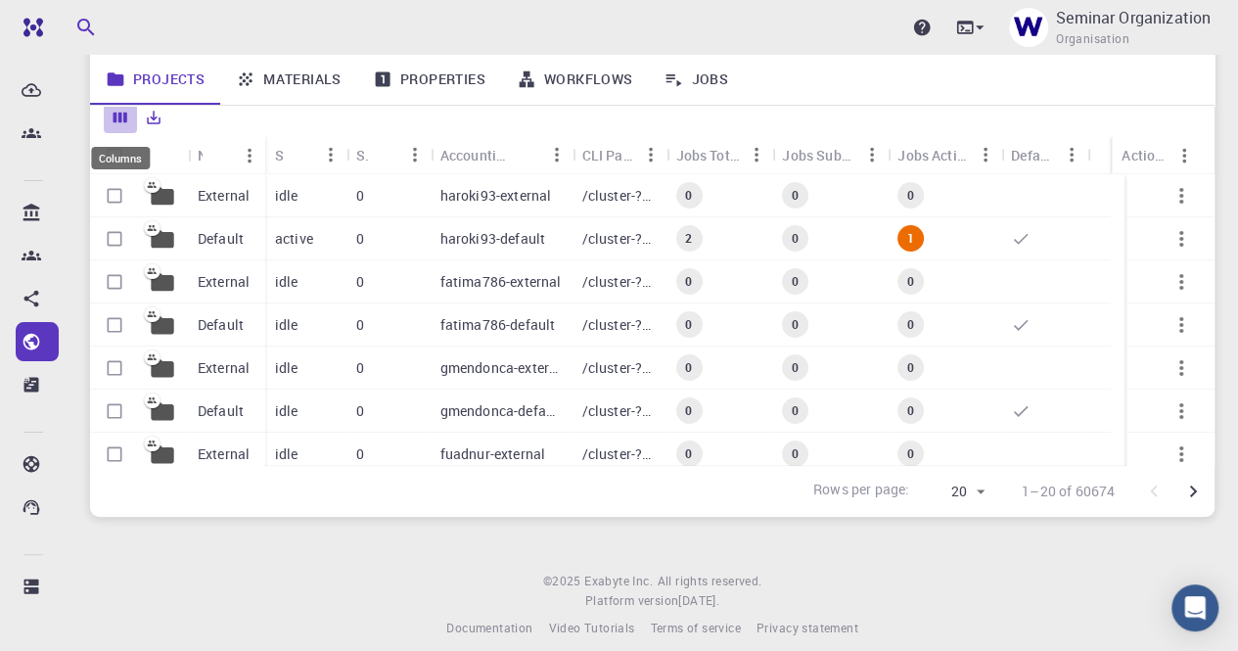
click at [117, 114] on icon "Columns" at bounding box center [121, 118] width 18 height 18
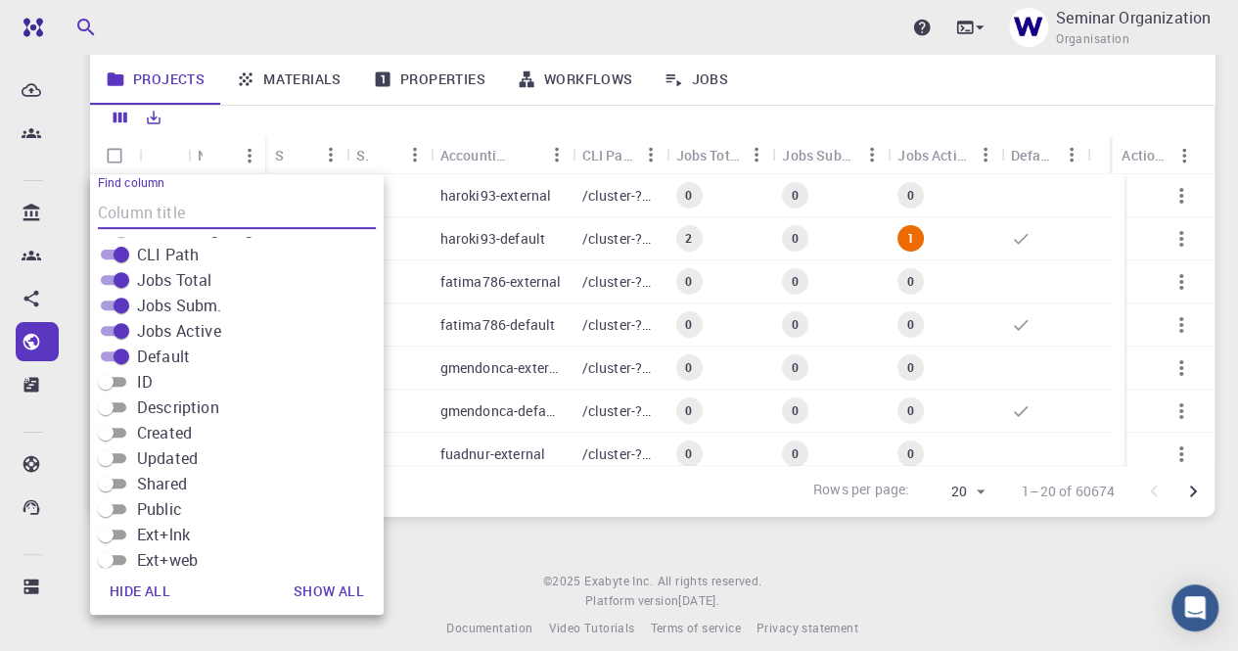
scroll to position [270, 0]
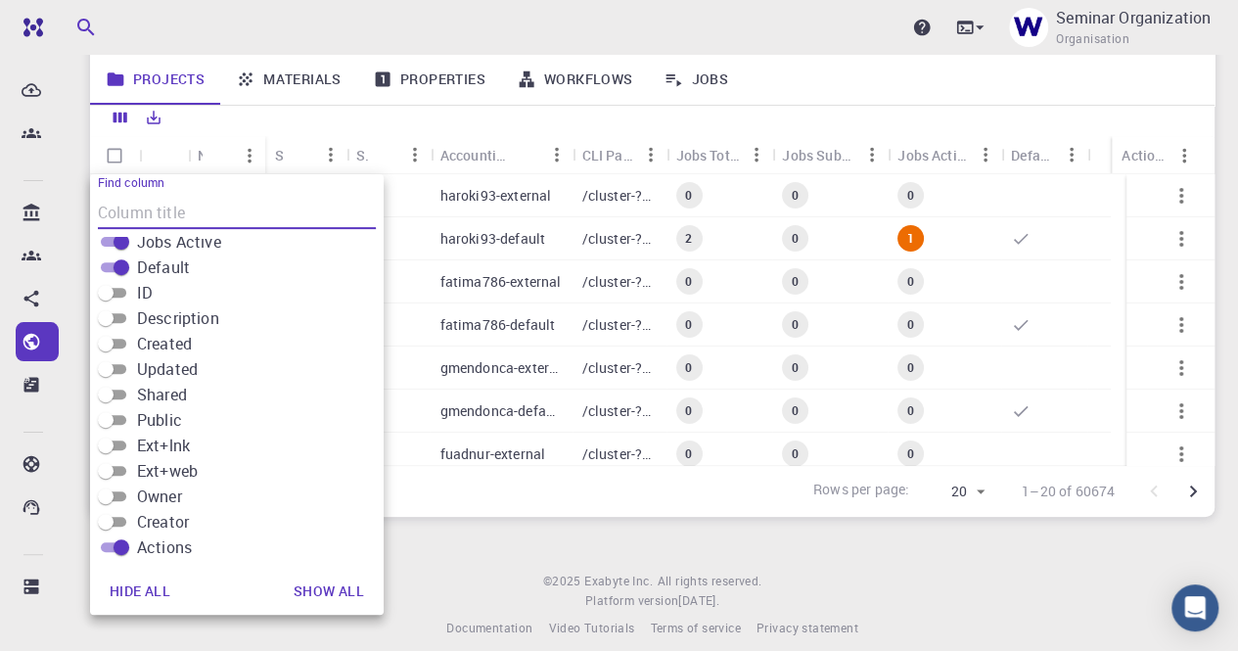
click at [122, 344] on input "Created" at bounding box center [105, 343] width 70 height 23
checkbox input "true"
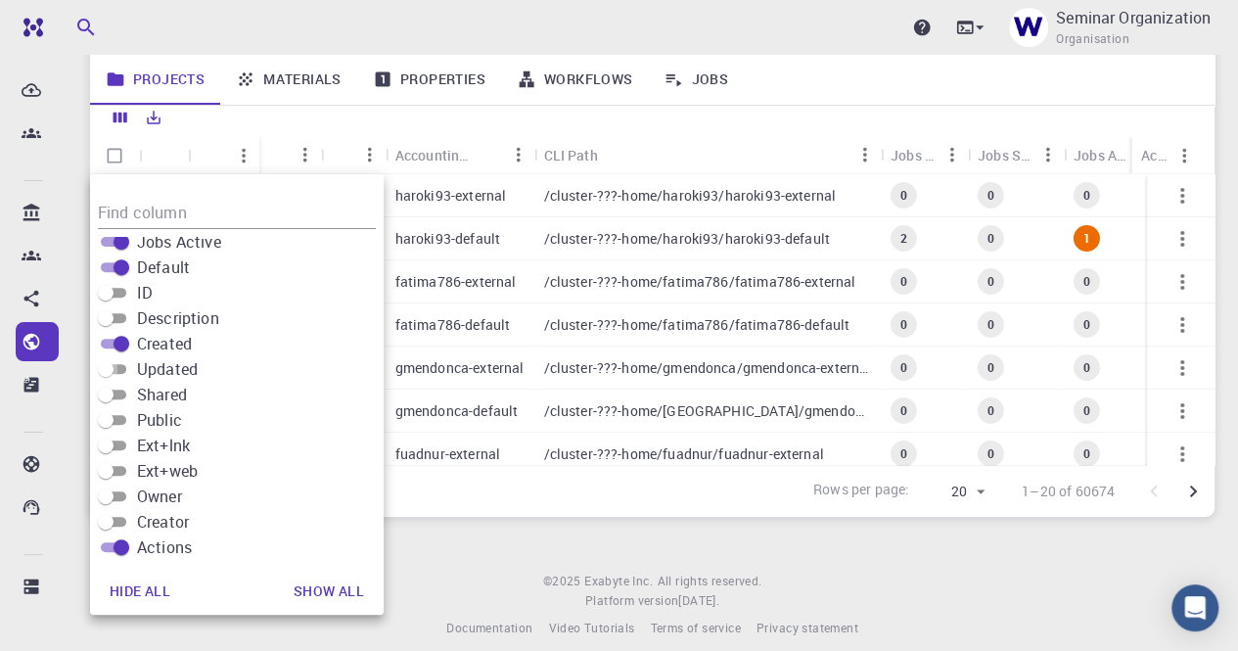
click at [127, 369] on input "Updated" at bounding box center [105, 368] width 70 height 23
checkbox input "true"
click at [554, 568] on div "Upgrade Seminar Organization Organisation Home Shared Publicly Shared Publicly …" at bounding box center [652, 230] width 1171 height 879
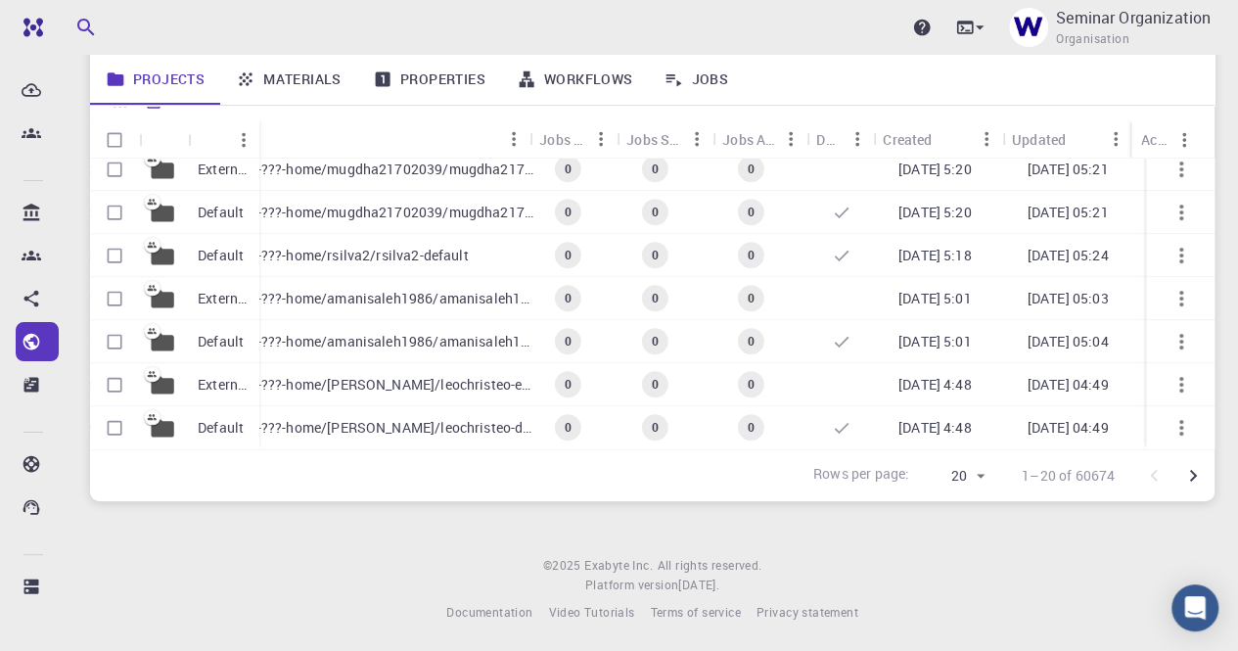
scroll to position [229, 0]
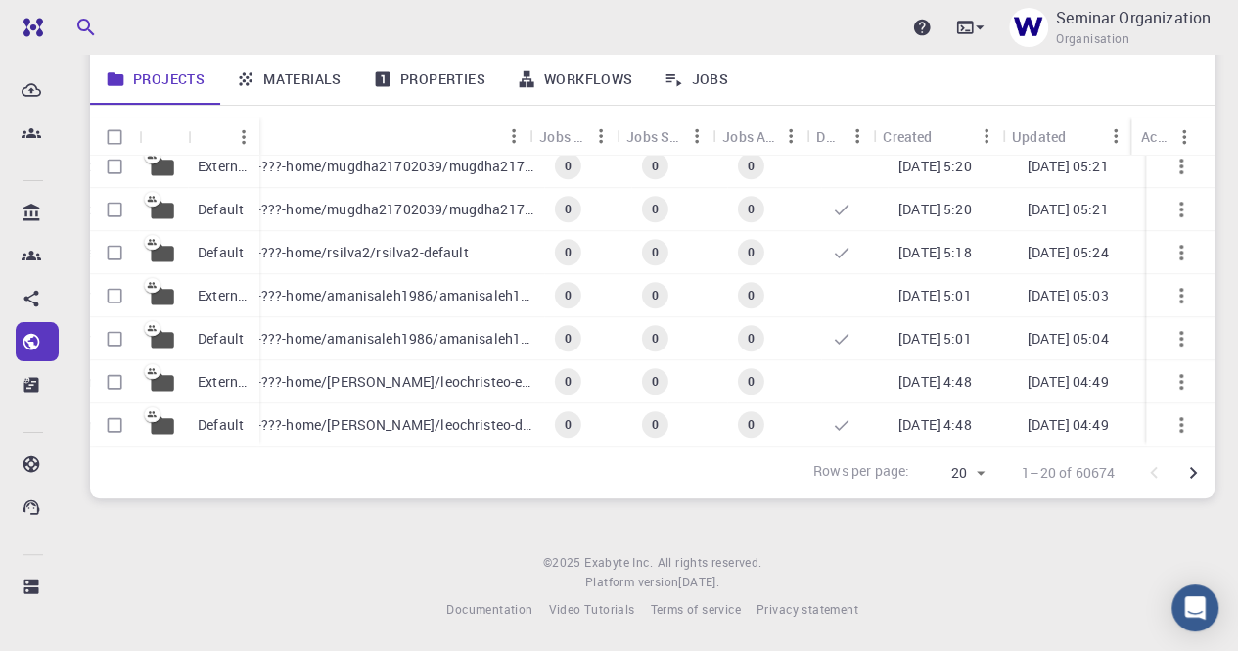
click at [1192, 469] on icon "Go to next page" at bounding box center [1192, 472] width 23 height 23
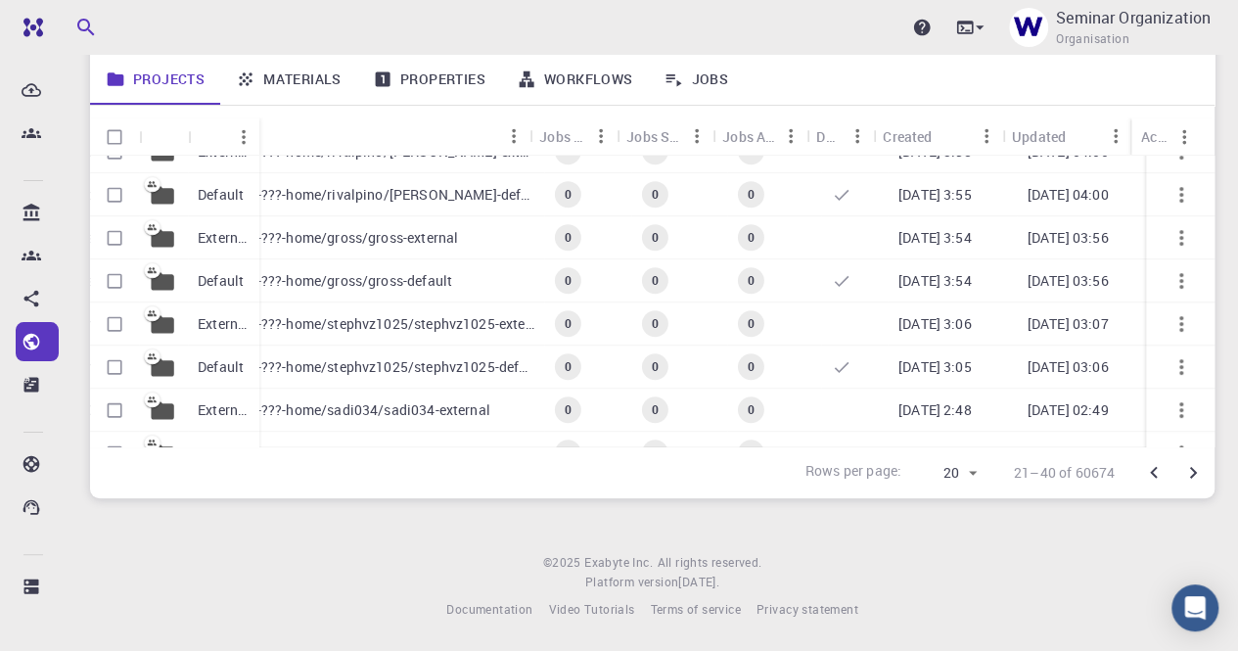
scroll to position [585, 350]
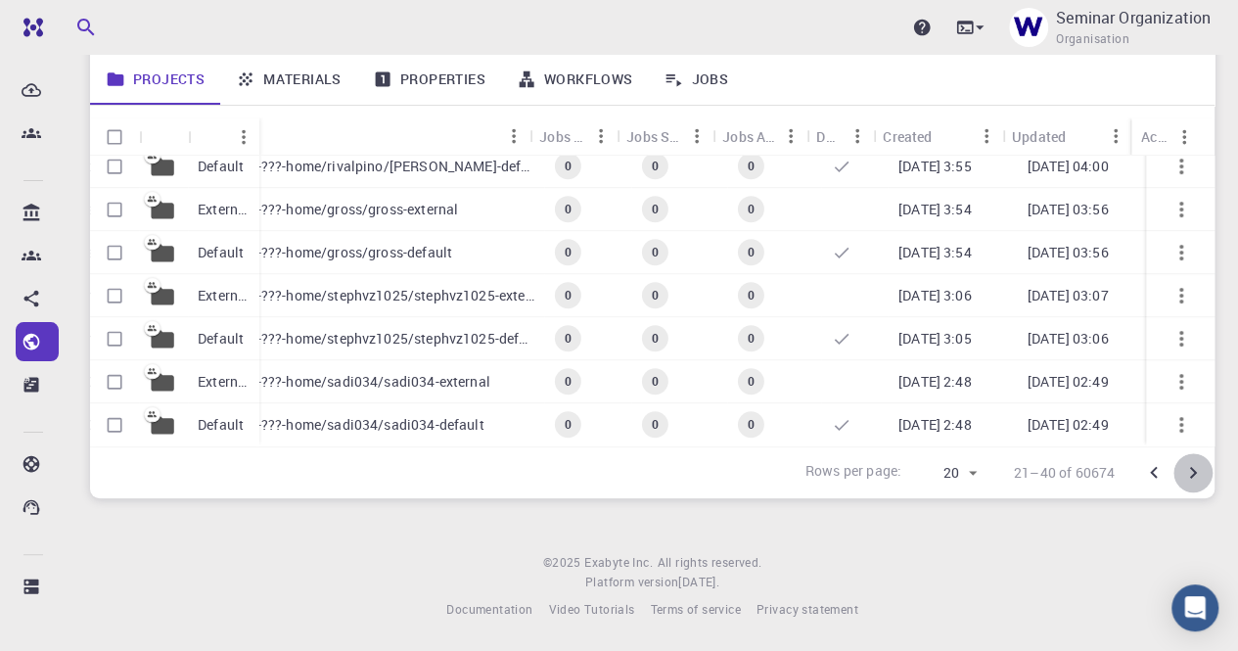
click at [1190, 475] on icon "Go to next page" at bounding box center [1193, 473] width 7 height 12
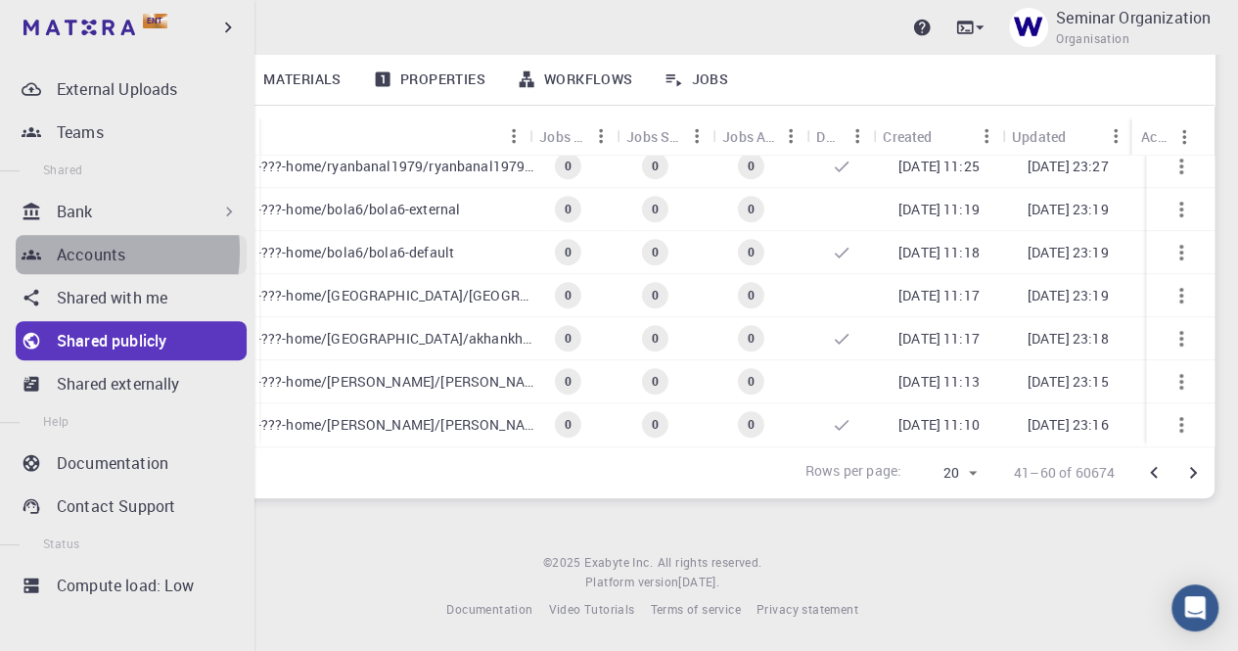
click at [68, 252] on p "Accounts" at bounding box center [91, 254] width 69 height 23
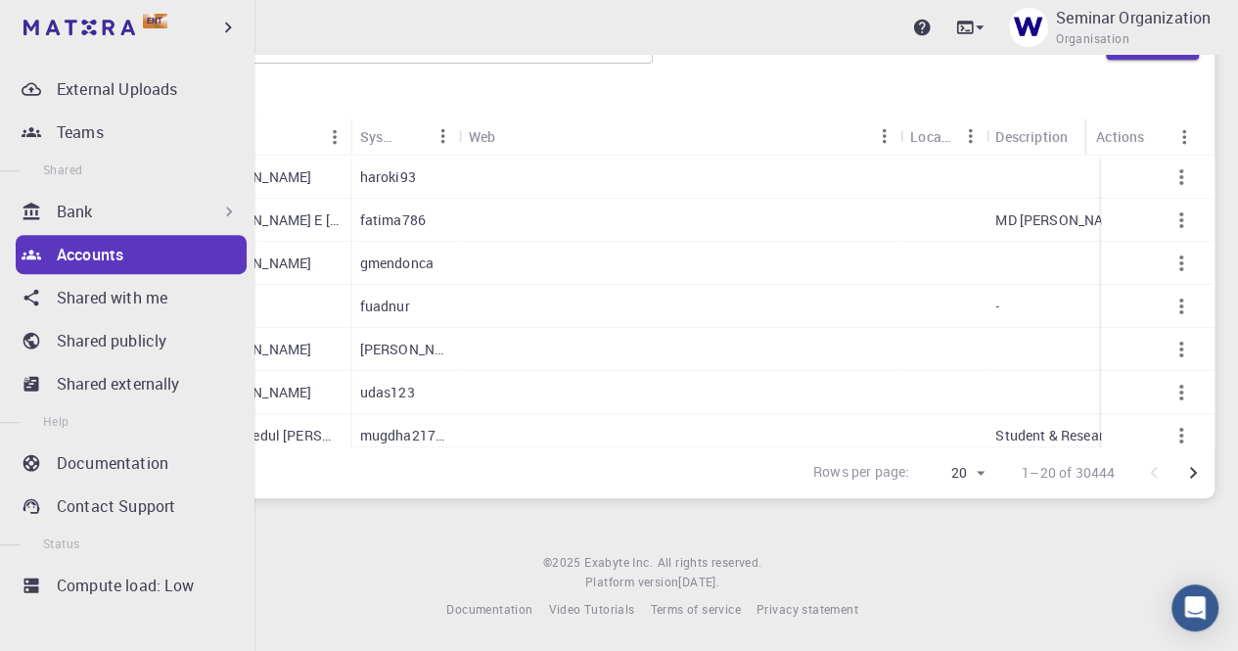
scroll to position [365, 0]
